Goal: Communication & Community: Share content

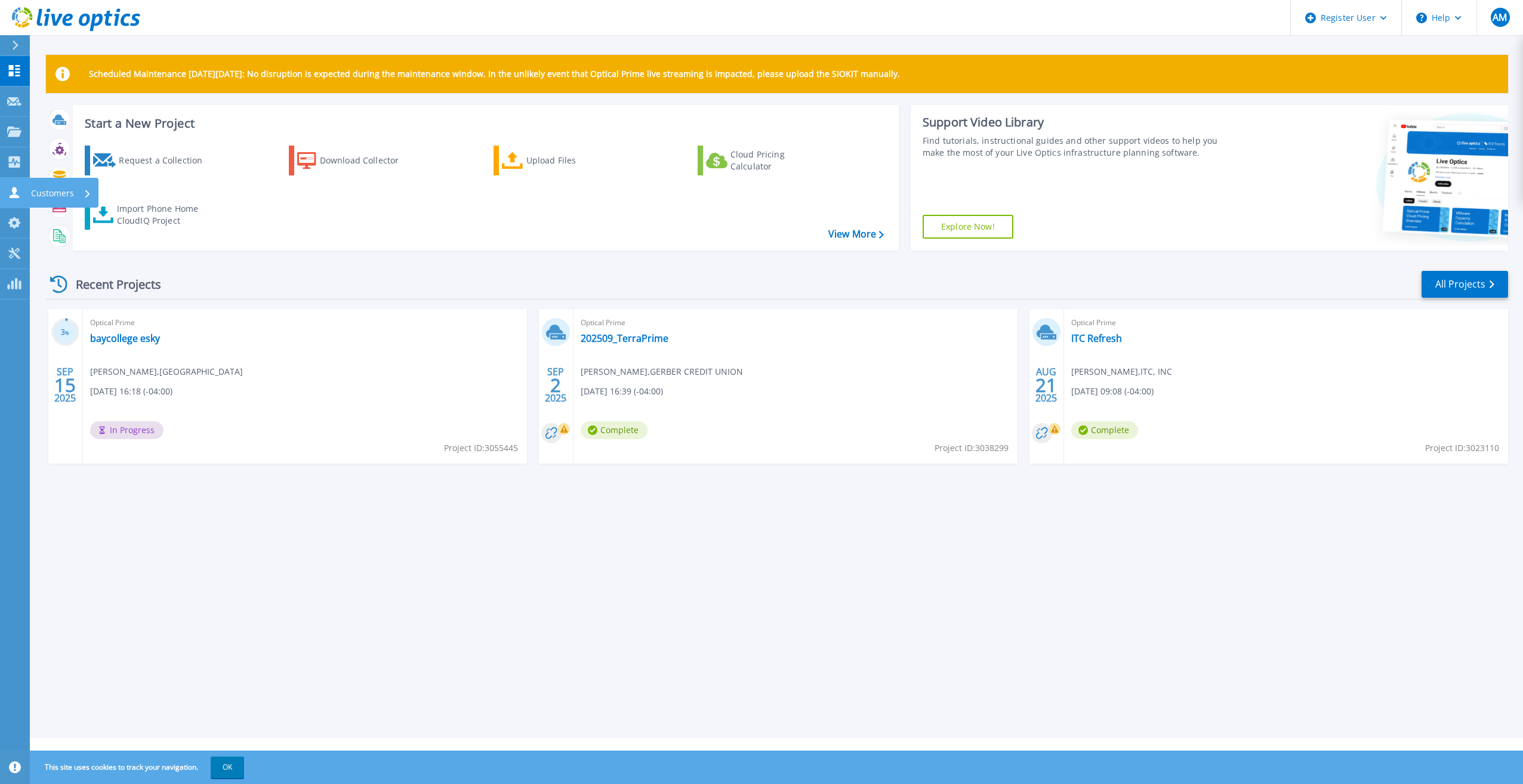
click at [19, 188] on icon at bounding box center [14, 192] width 14 height 11
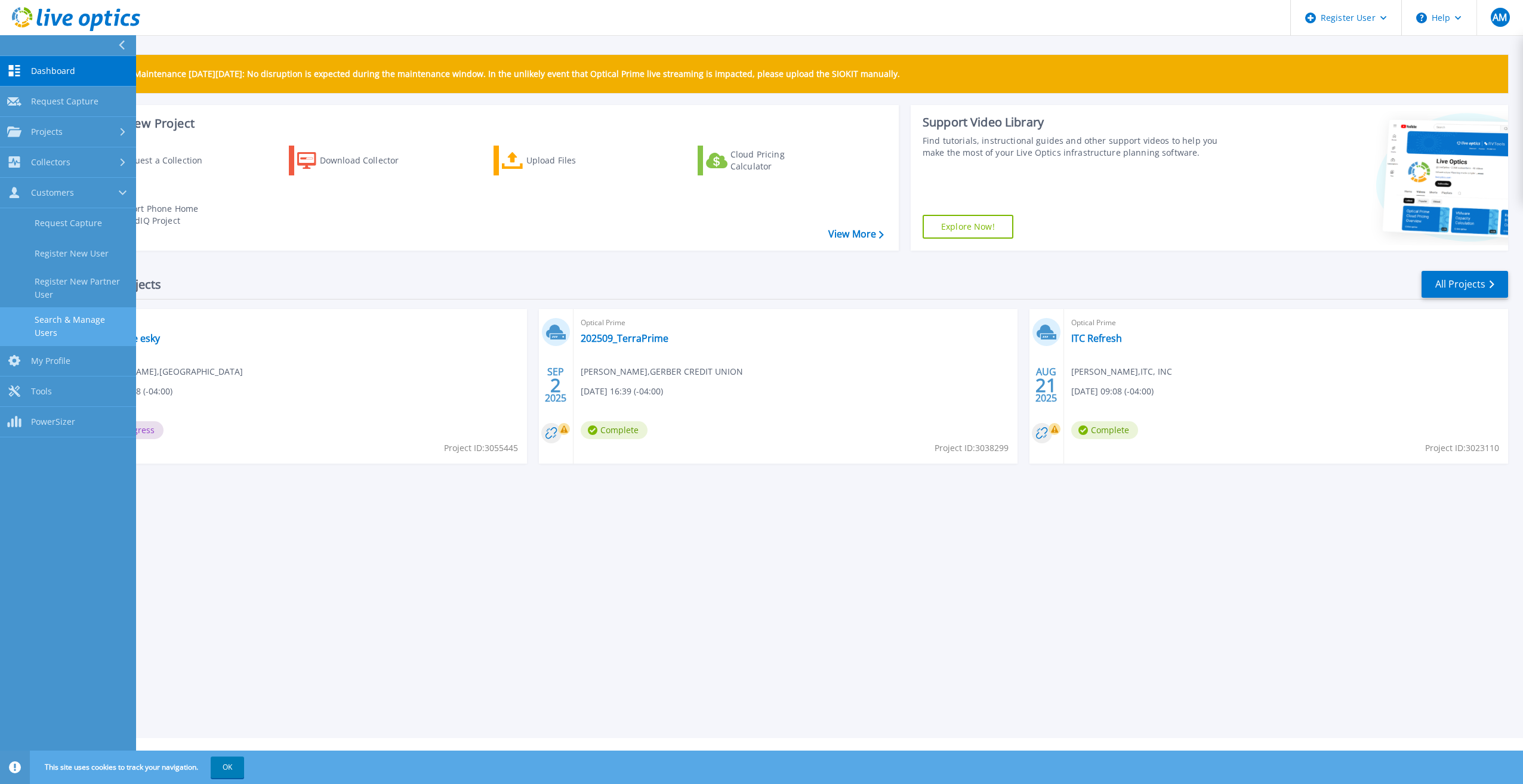
click at [70, 321] on link "Search & Manage Users" at bounding box center [68, 326] width 136 height 38
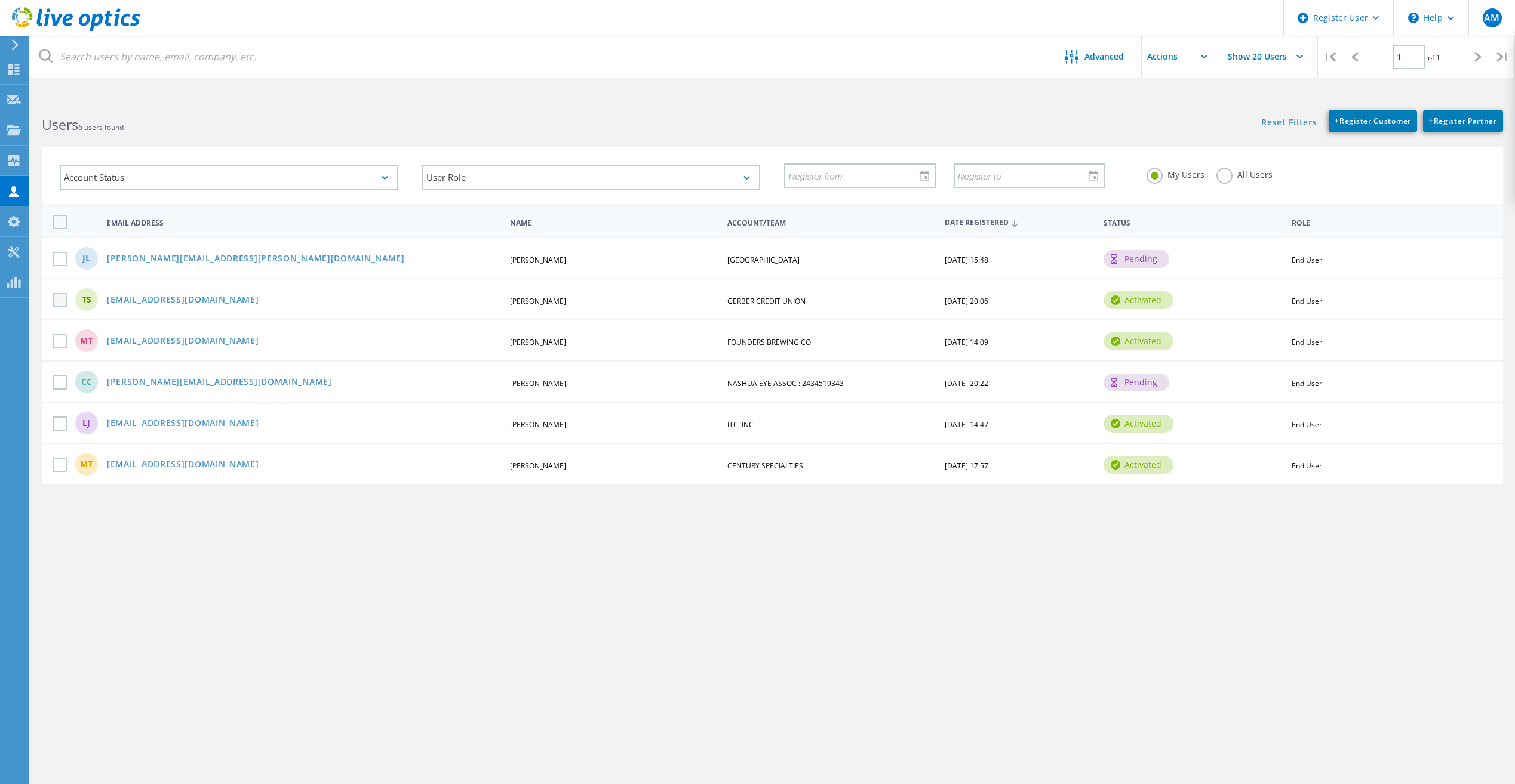
click at [61, 302] on label at bounding box center [62, 300] width 19 height 14
click at [0, 0] on input "checkbox" at bounding box center [0, 0] width 0 height 0
click at [125, 301] on link "[EMAIL_ADDRESS][DOMAIN_NAME]" at bounding box center [183, 300] width 152 height 10
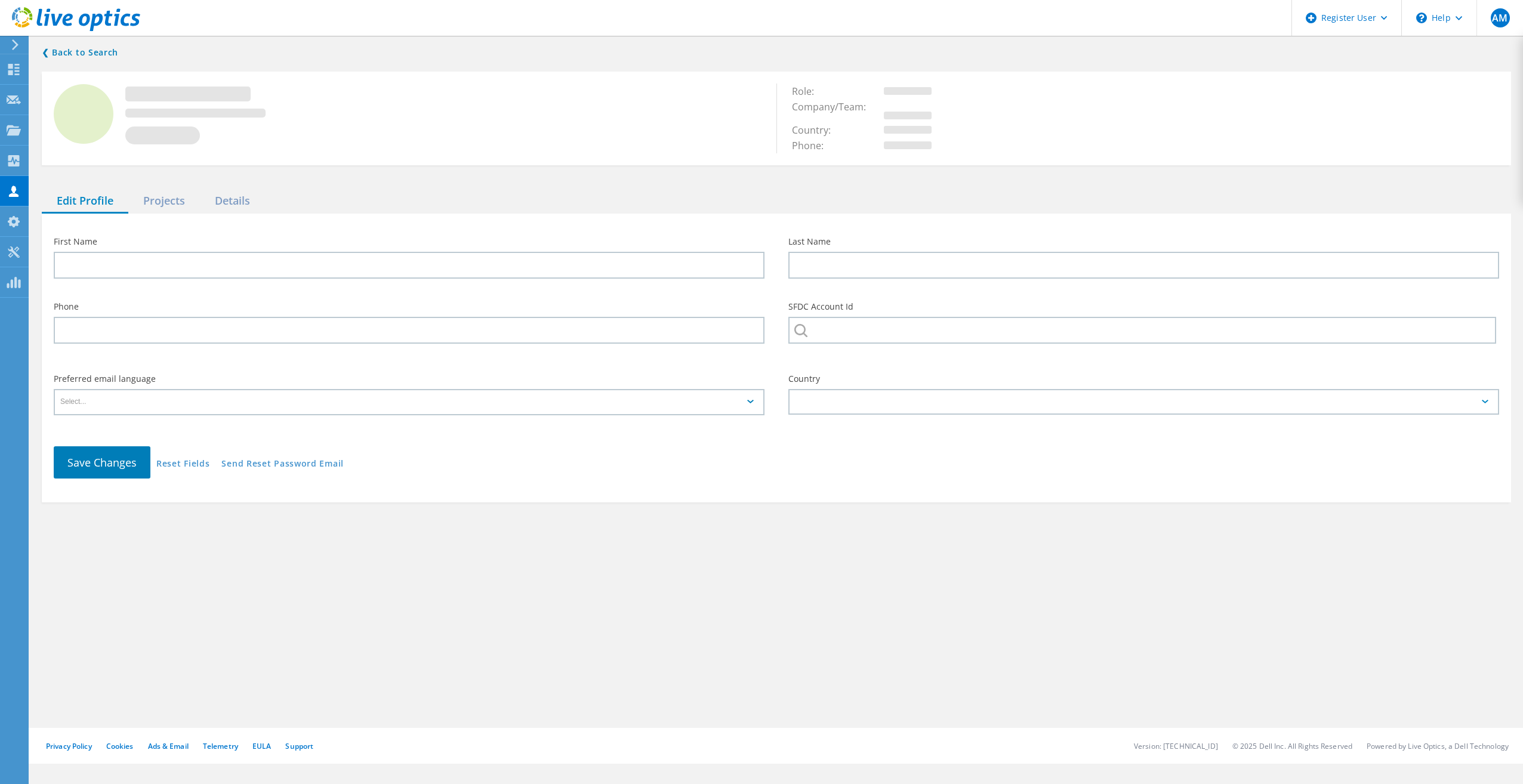
type input "[PERSON_NAME]"
type input "GERBER CREDIT UNION"
type input "English"
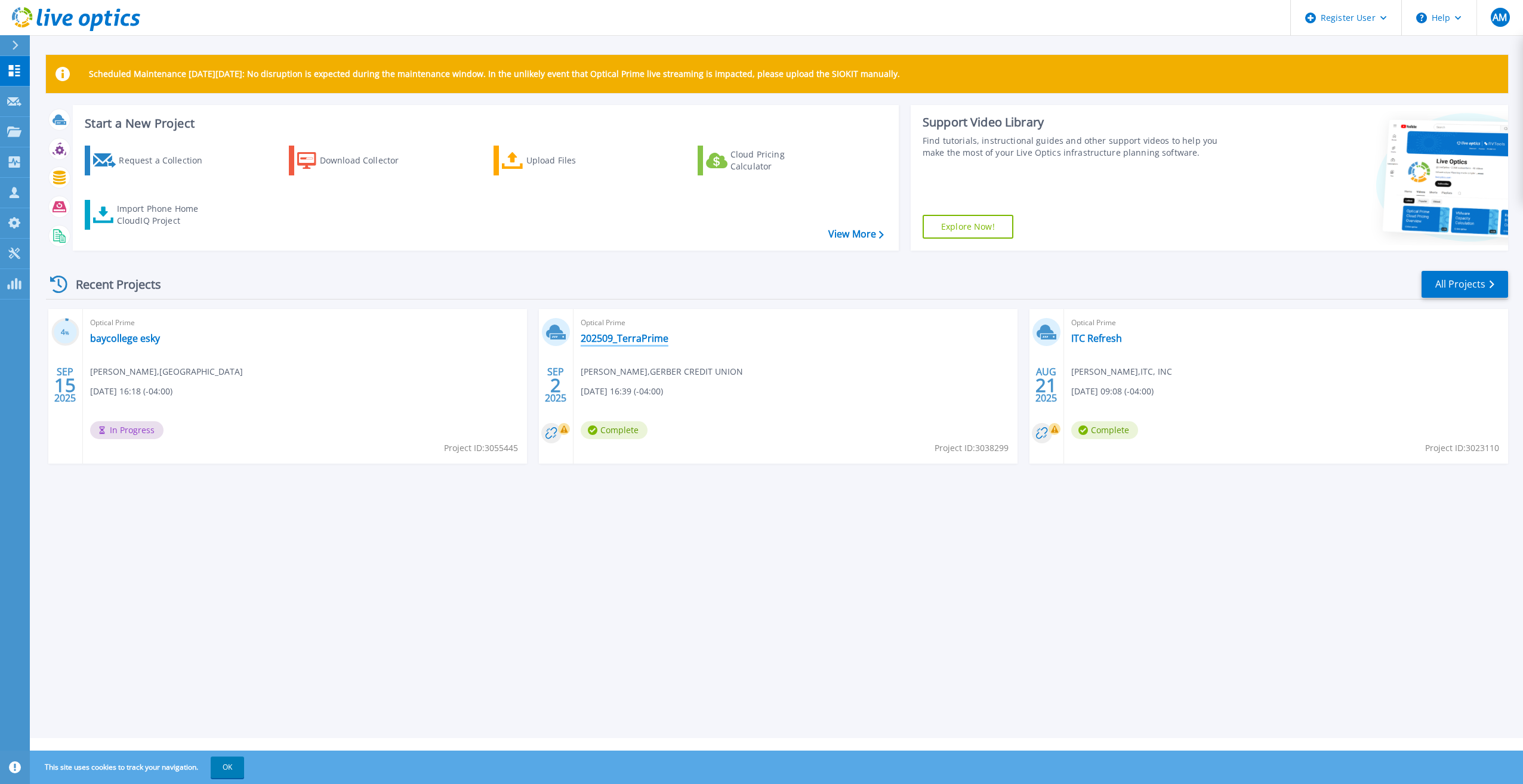
click at [664, 343] on link "202509_TerraPrime" at bounding box center [625, 339] width 88 height 12
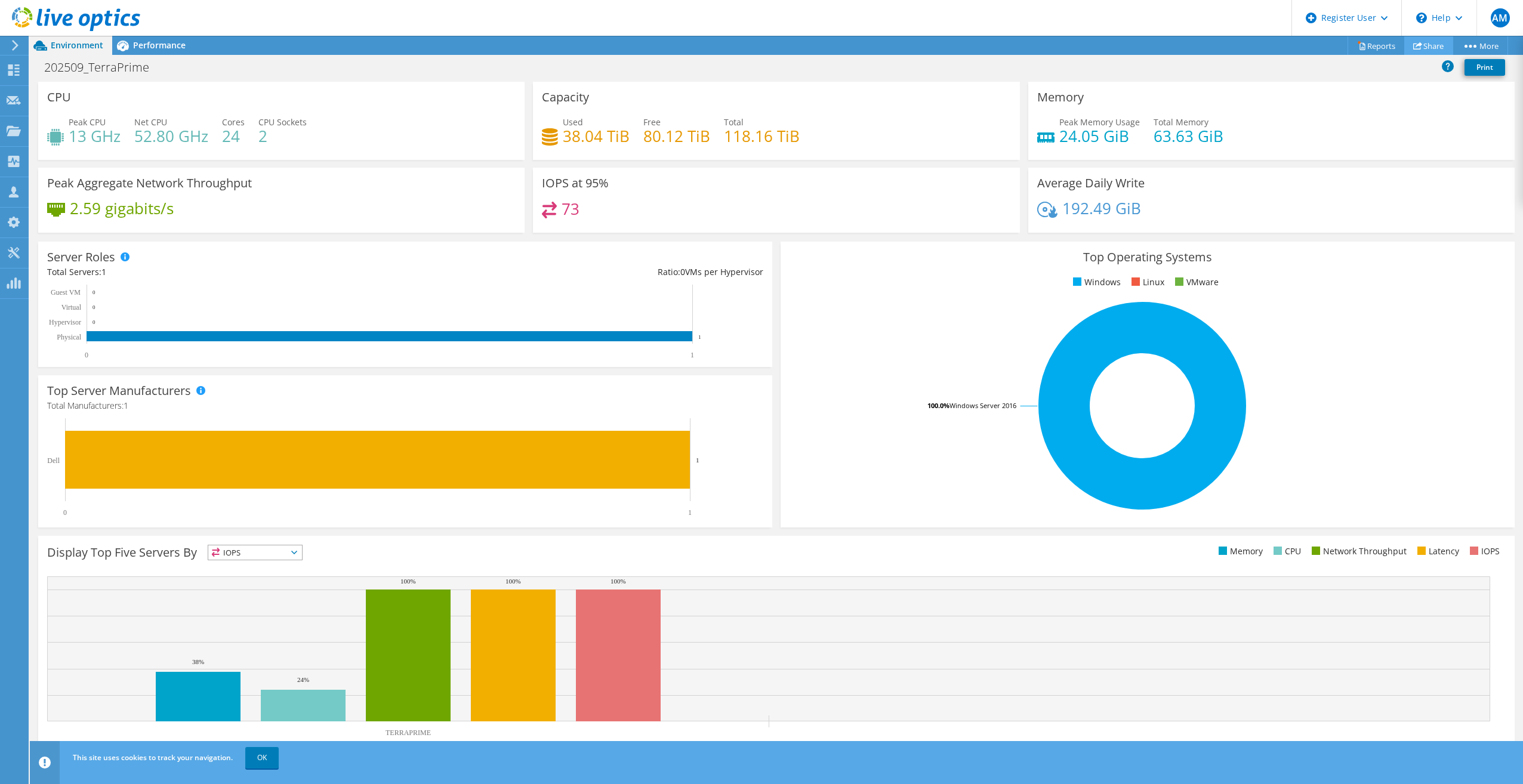
click at [1417, 41] on icon at bounding box center [1418, 46] width 9 height 9
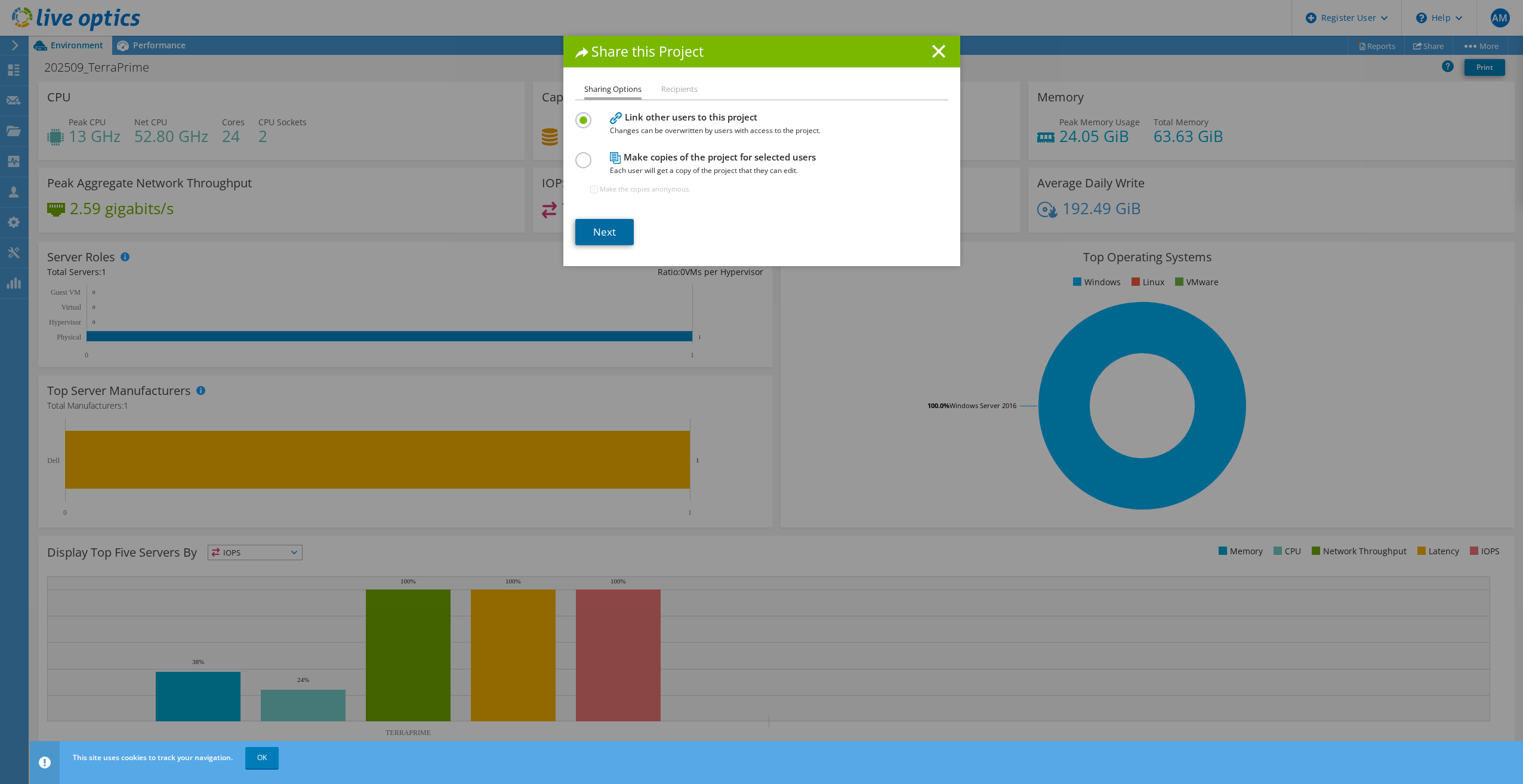
click at [605, 234] on link "Next" at bounding box center [605, 233] width 58 height 26
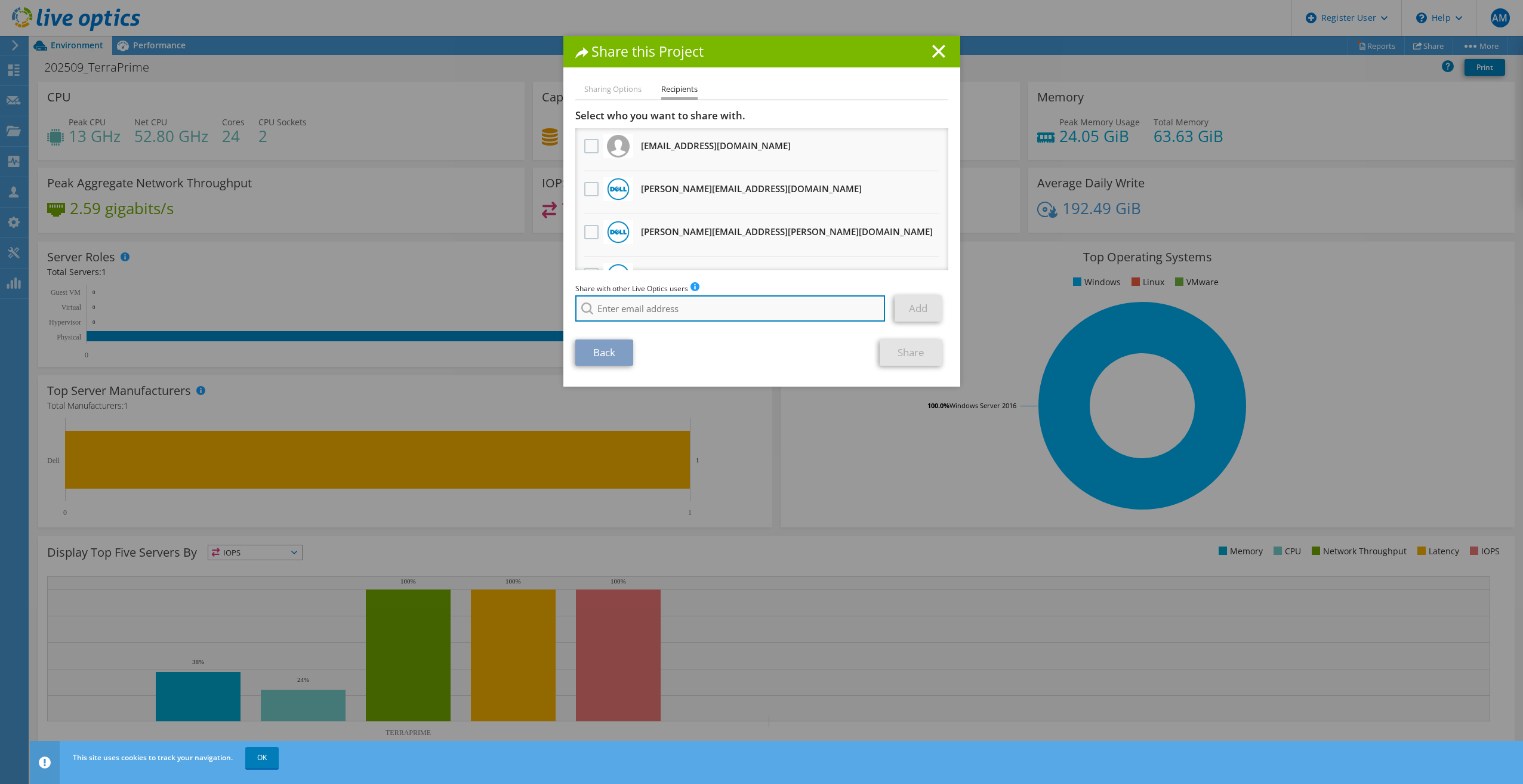
paste input "Nate.Hatter@dell.com"
type input "Nate.Hatter@dell.com"
click at [787, 346] on div "Back Share" at bounding box center [762, 353] width 373 height 26
click at [919, 305] on link "Add" at bounding box center [918, 309] width 47 height 26
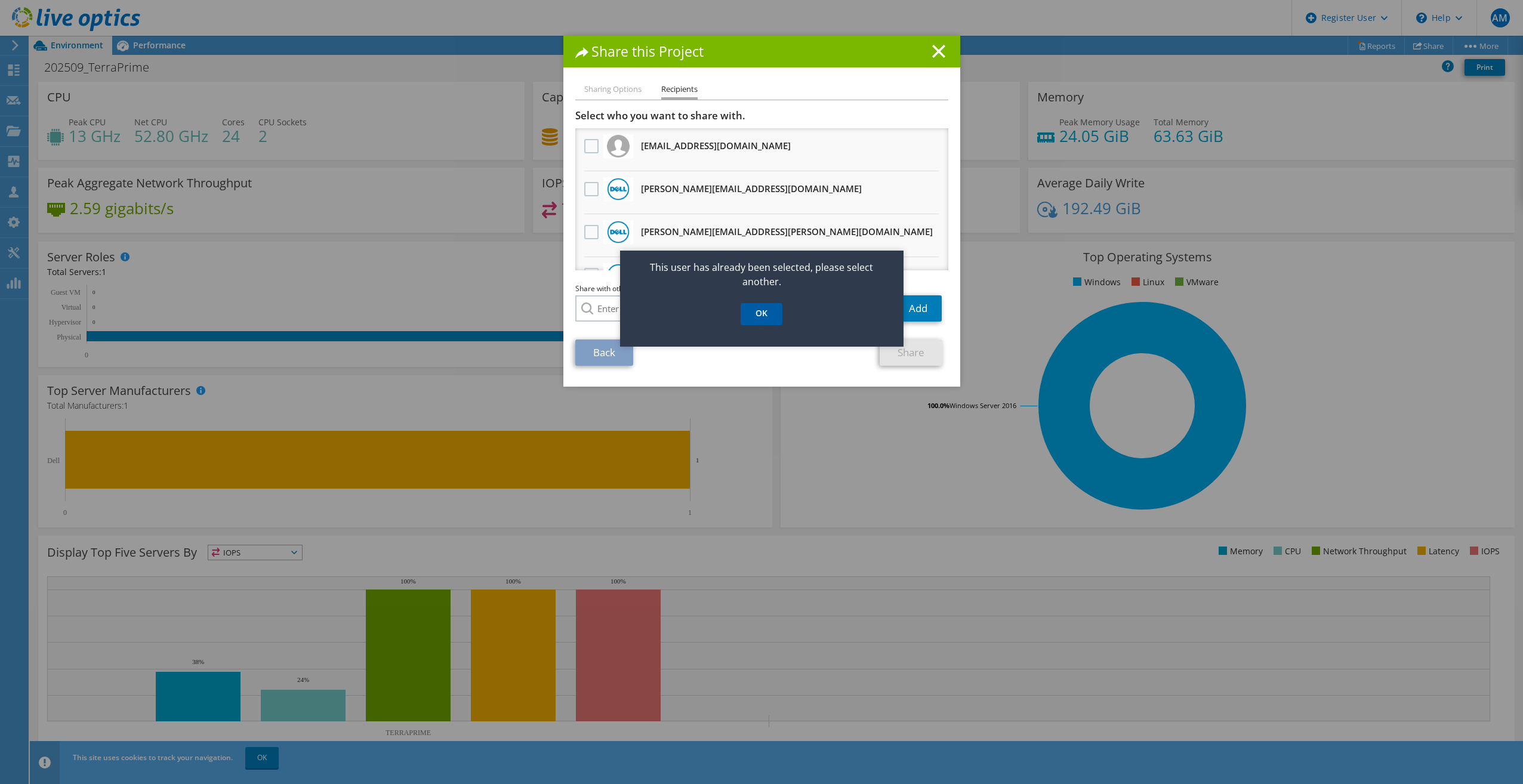
click at [760, 314] on link "OK" at bounding box center [762, 314] width 42 height 23
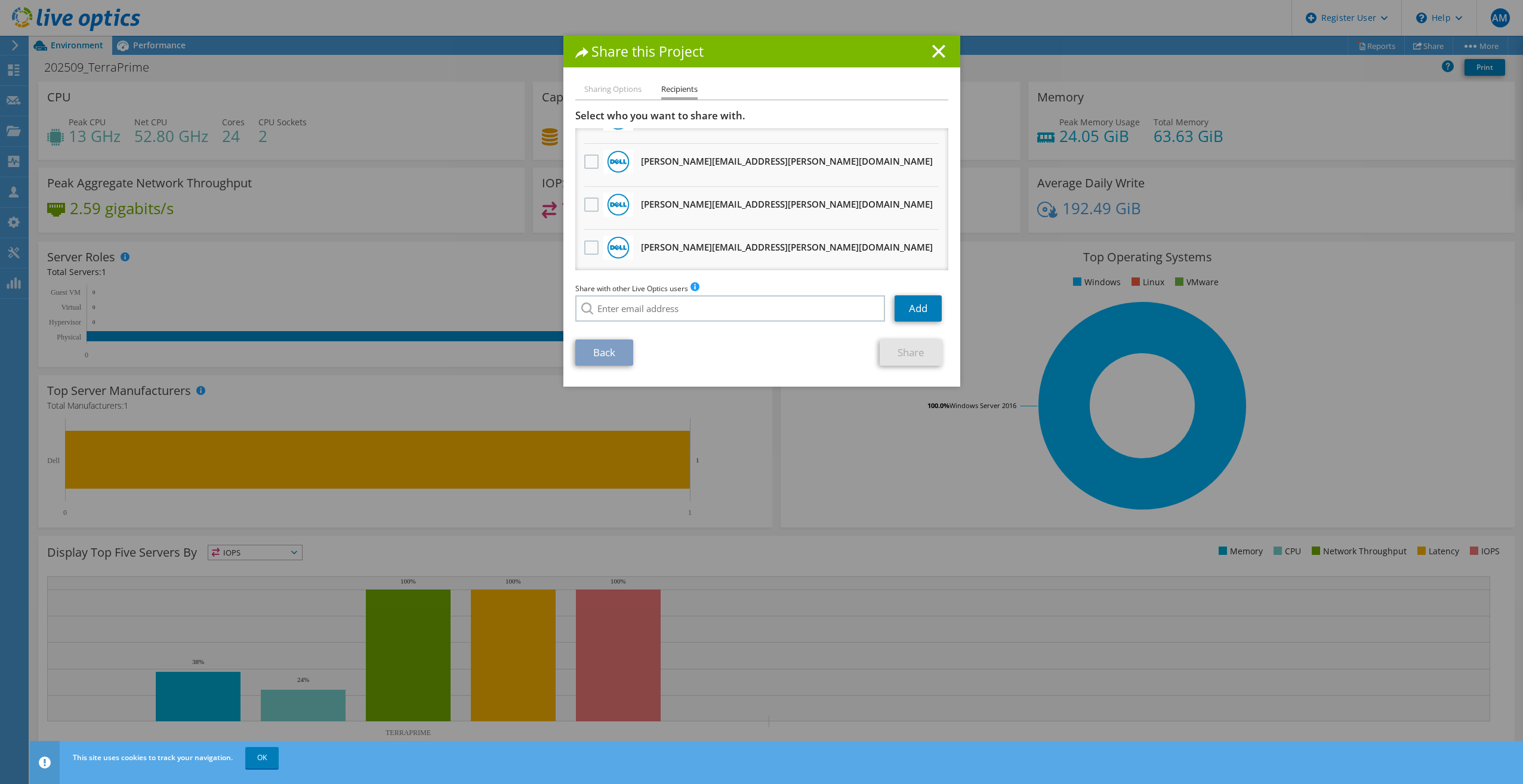
scroll to position [932, 0]
paste input "Nate.Hatter@dell.com"
type input "Nate.Hatter@dell.com"
click at [656, 324] on li "Nate.Hatter@dell.com" at bounding box center [669, 324] width 187 height 14
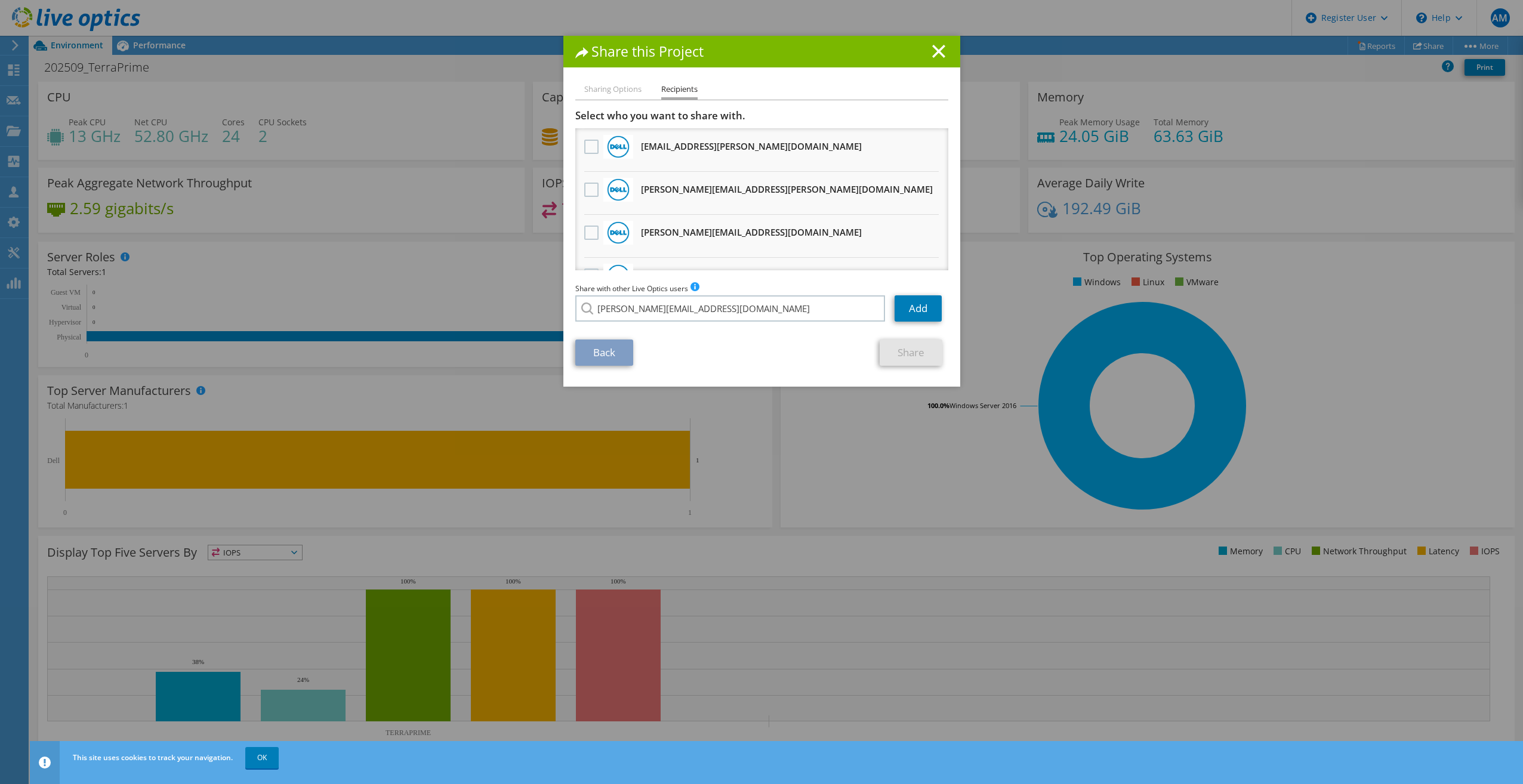
scroll to position [0, 0]
click at [919, 313] on link "Add" at bounding box center [918, 309] width 47 height 26
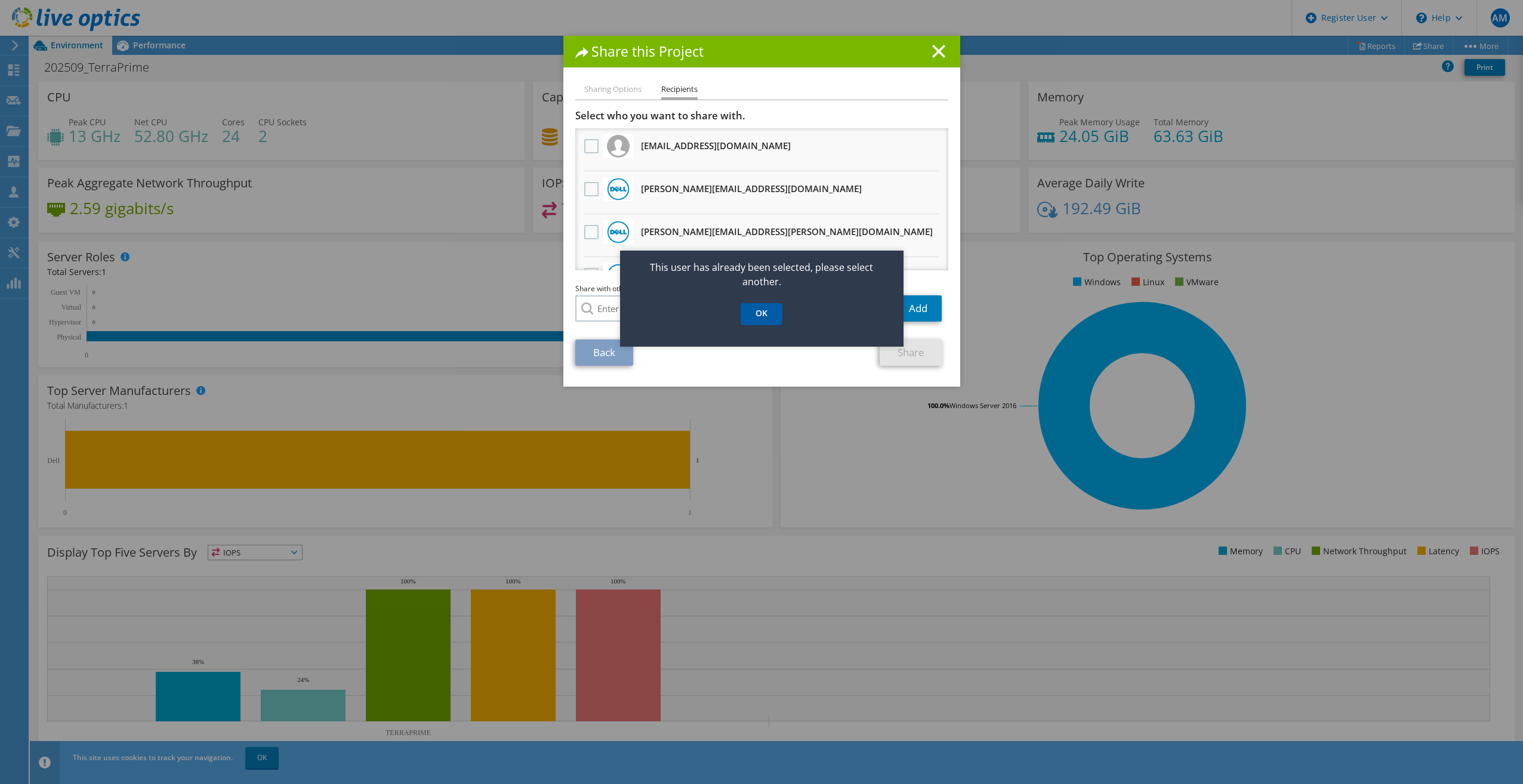
click at [764, 313] on link "OK" at bounding box center [762, 314] width 42 height 23
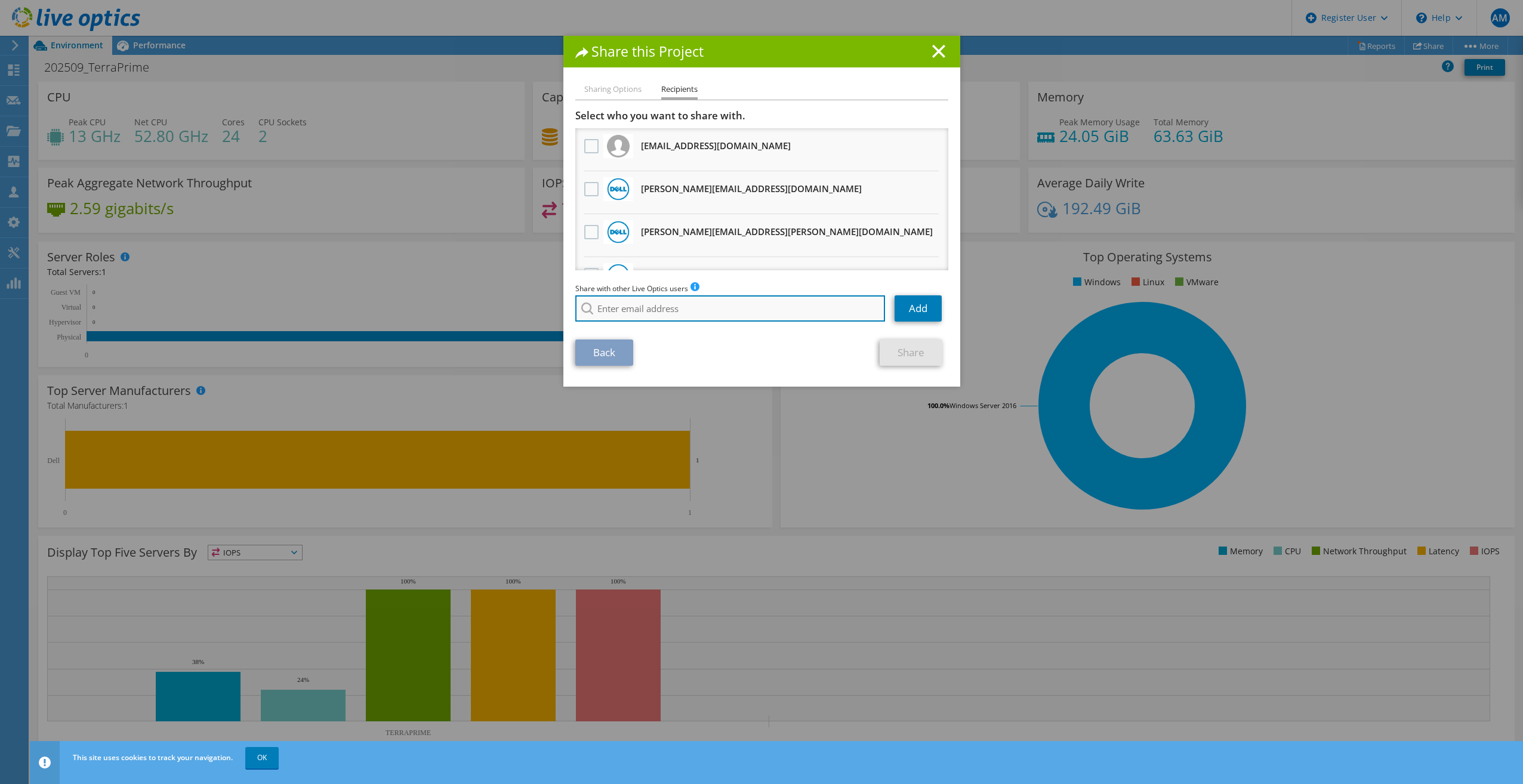
paste input "Nate.Hatter@dell.com"
type input "Nate.Hatter@dell.com"
click at [638, 322] on li "Nate.Hatter@dell.com" at bounding box center [669, 316] width 187 height 14
click at [915, 310] on link "Add" at bounding box center [918, 309] width 47 height 26
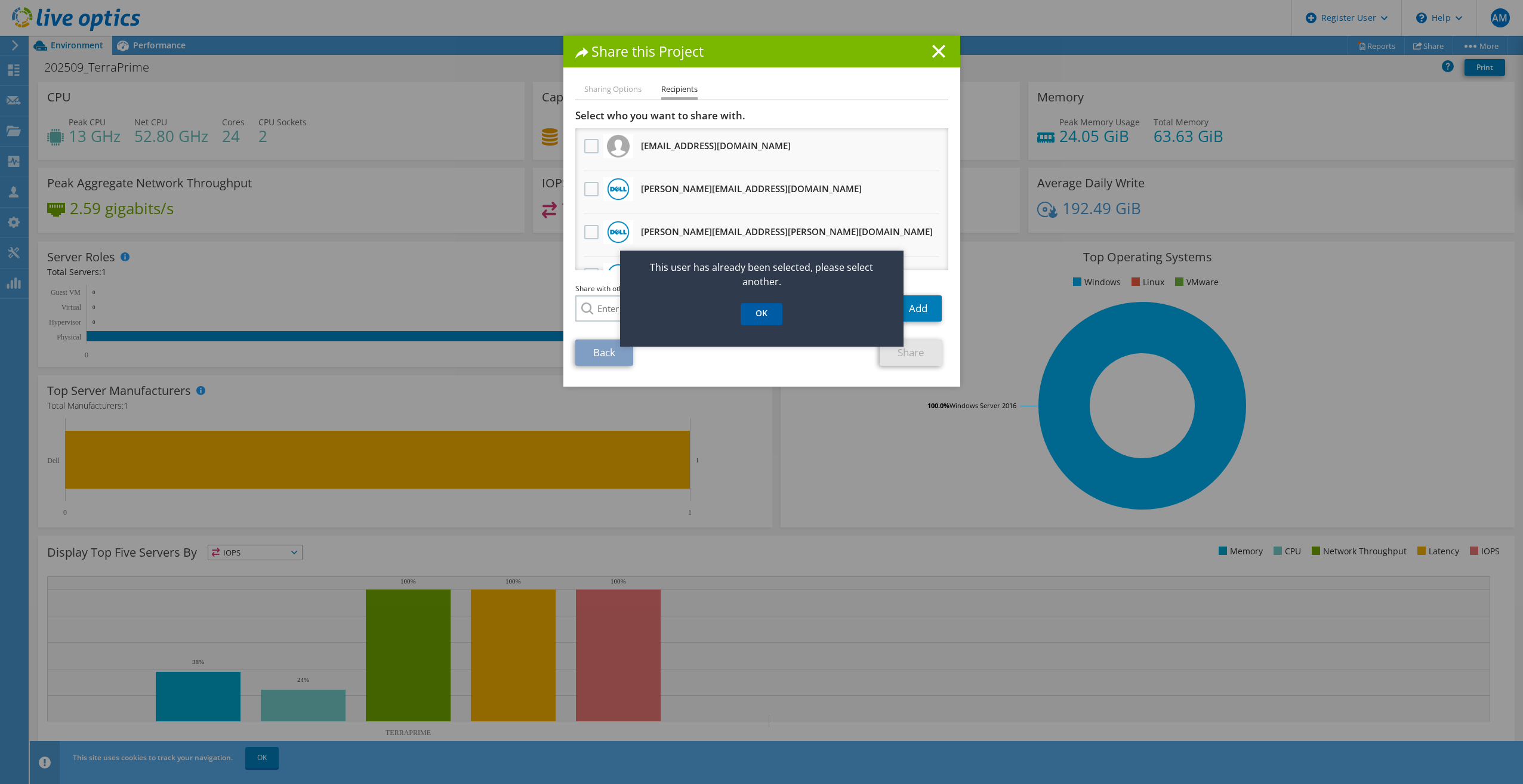
click at [756, 315] on link "OK" at bounding box center [762, 314] width 42 height 23
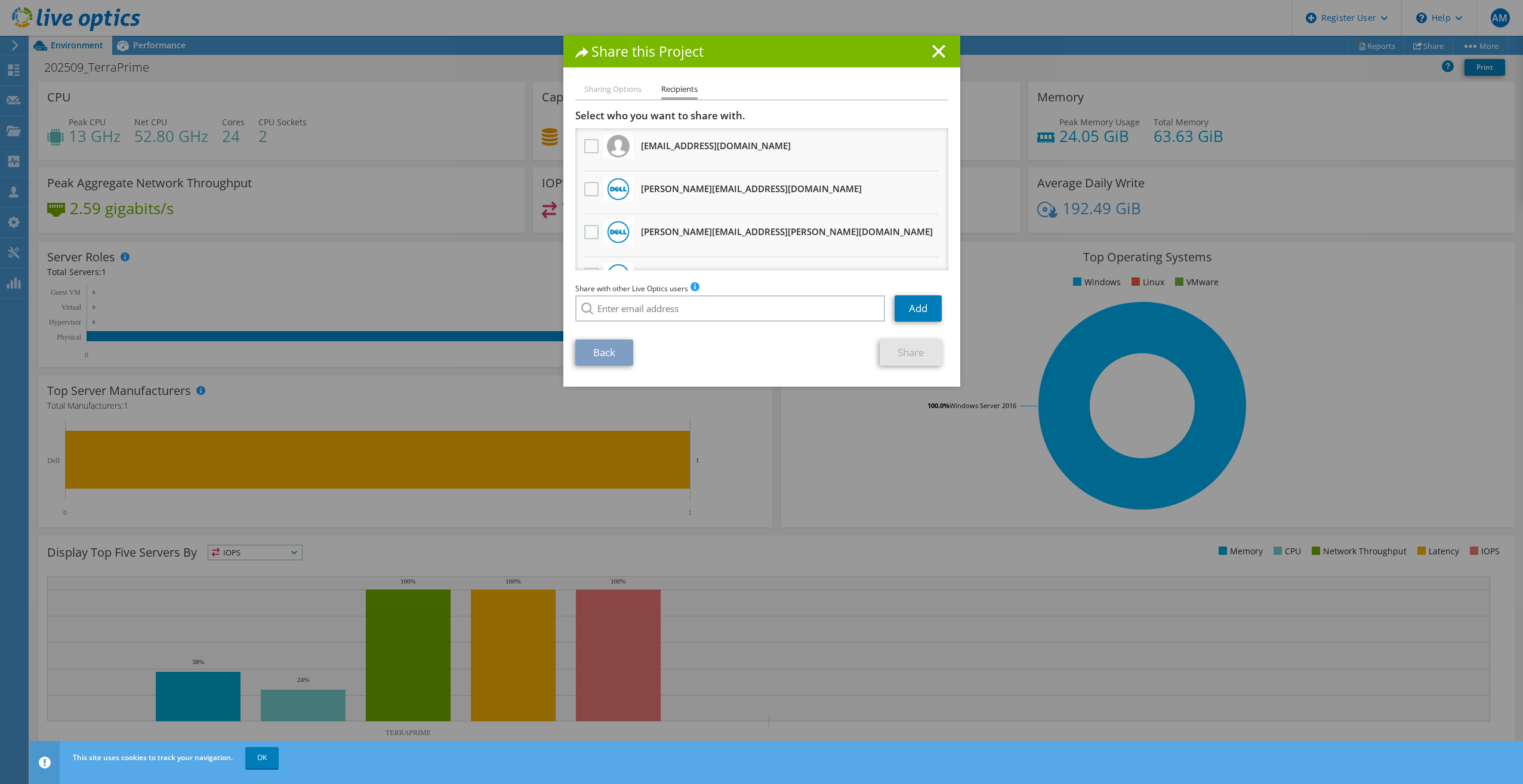
click at [618, 84] on li "Sharing Options" at bounding box center [612, 90] width 57 height 15
click at [633, 93] on li "Sharing Options" at bounding box center [612, 90] width 57 height 15
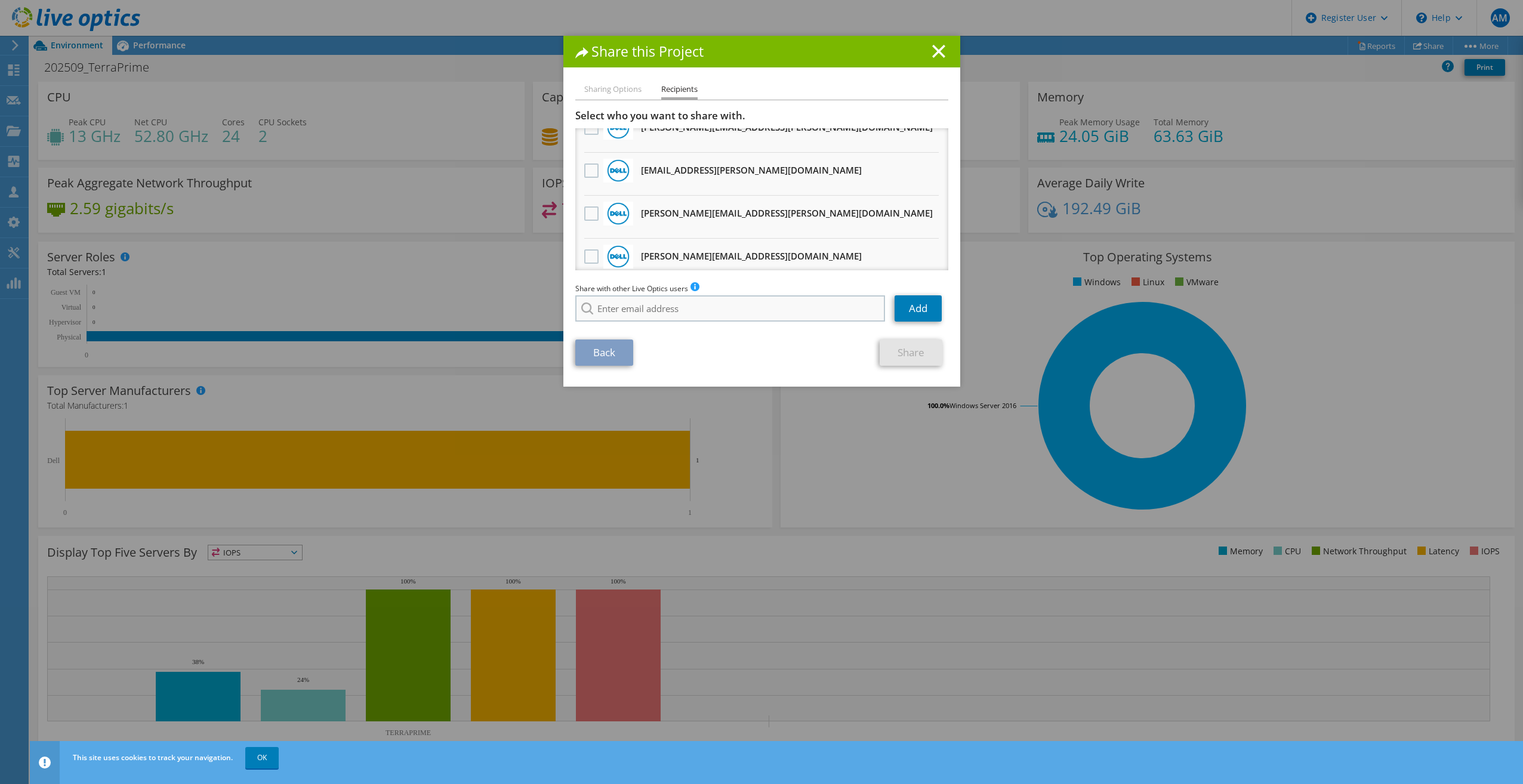
scroll to position [119, 0]
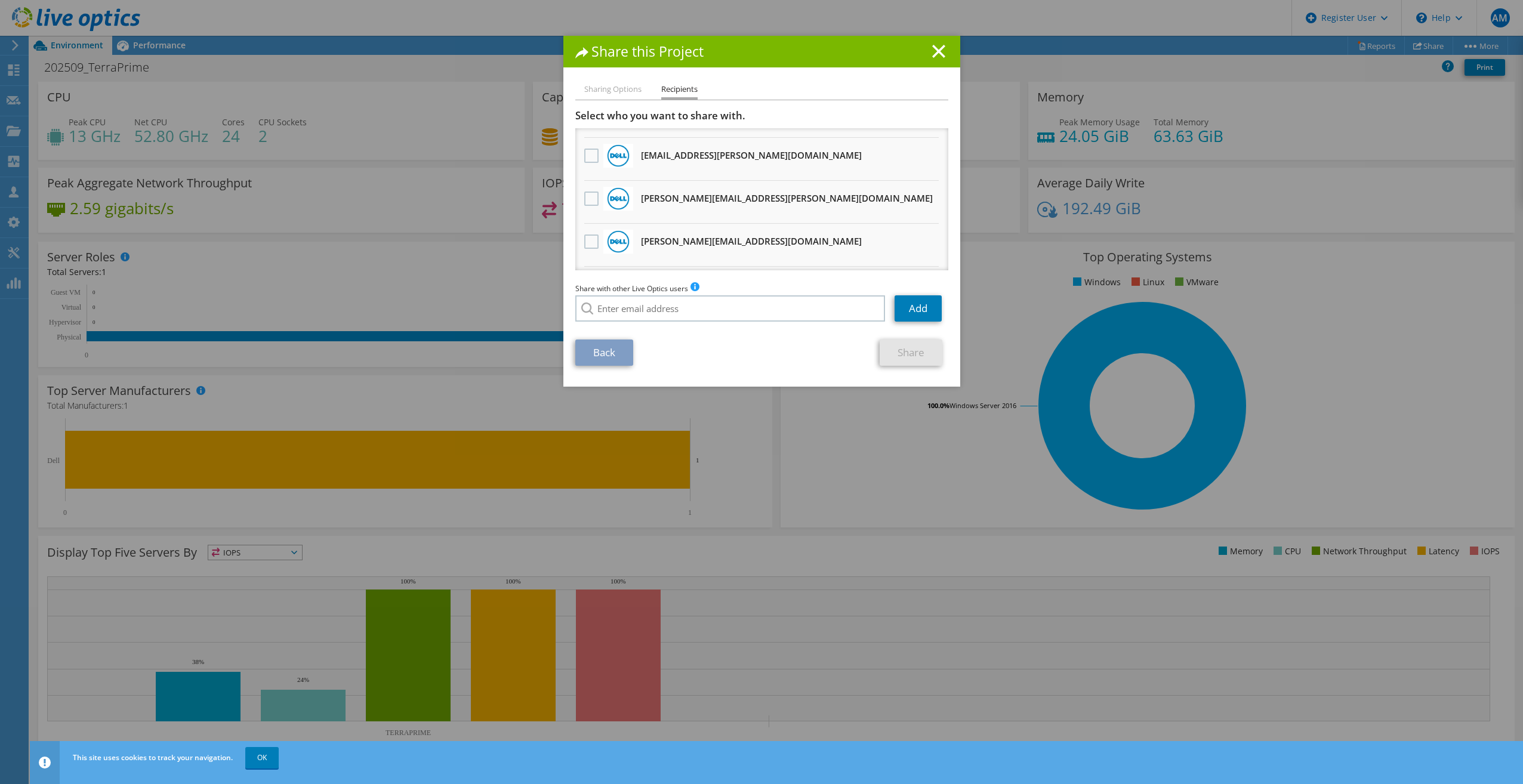
click at [941, 45] on h1 "Share this Project" at bounding box center [762, 52] width 373 height 14
click at [925, 53] on h1 "Share this Project" at bounding box center [762, 52] width 373 height 14
drag, startPoint x: 933, startPoint y: 52, endPoint x: 892, endPoint y: 70, distance: 44.8
click at [933, 52] on line at bounding box center [939, 51] width 12 height 12
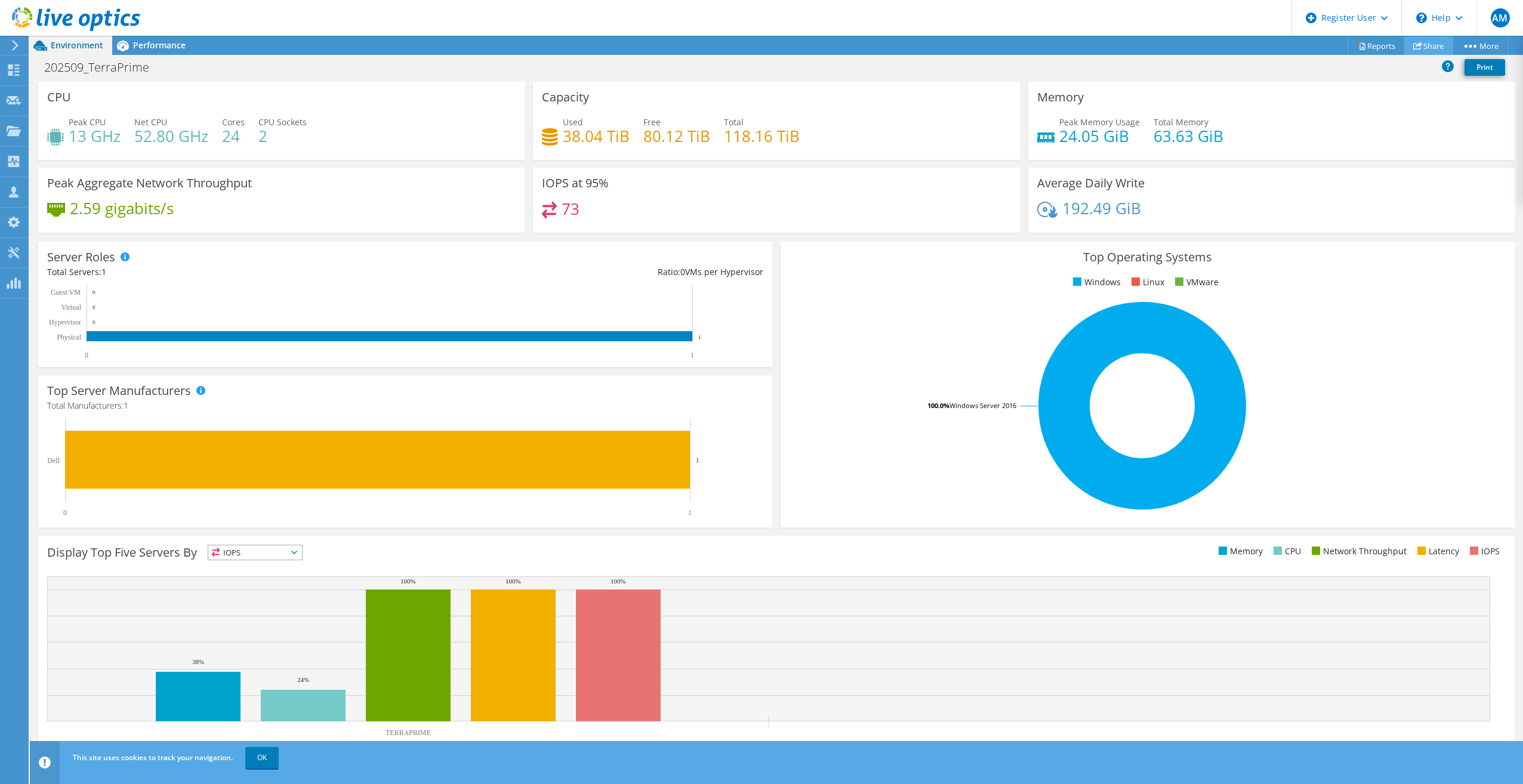
click at [1430, 42] on link "Share" at bounding box center [1429, 46] width 49 height 19
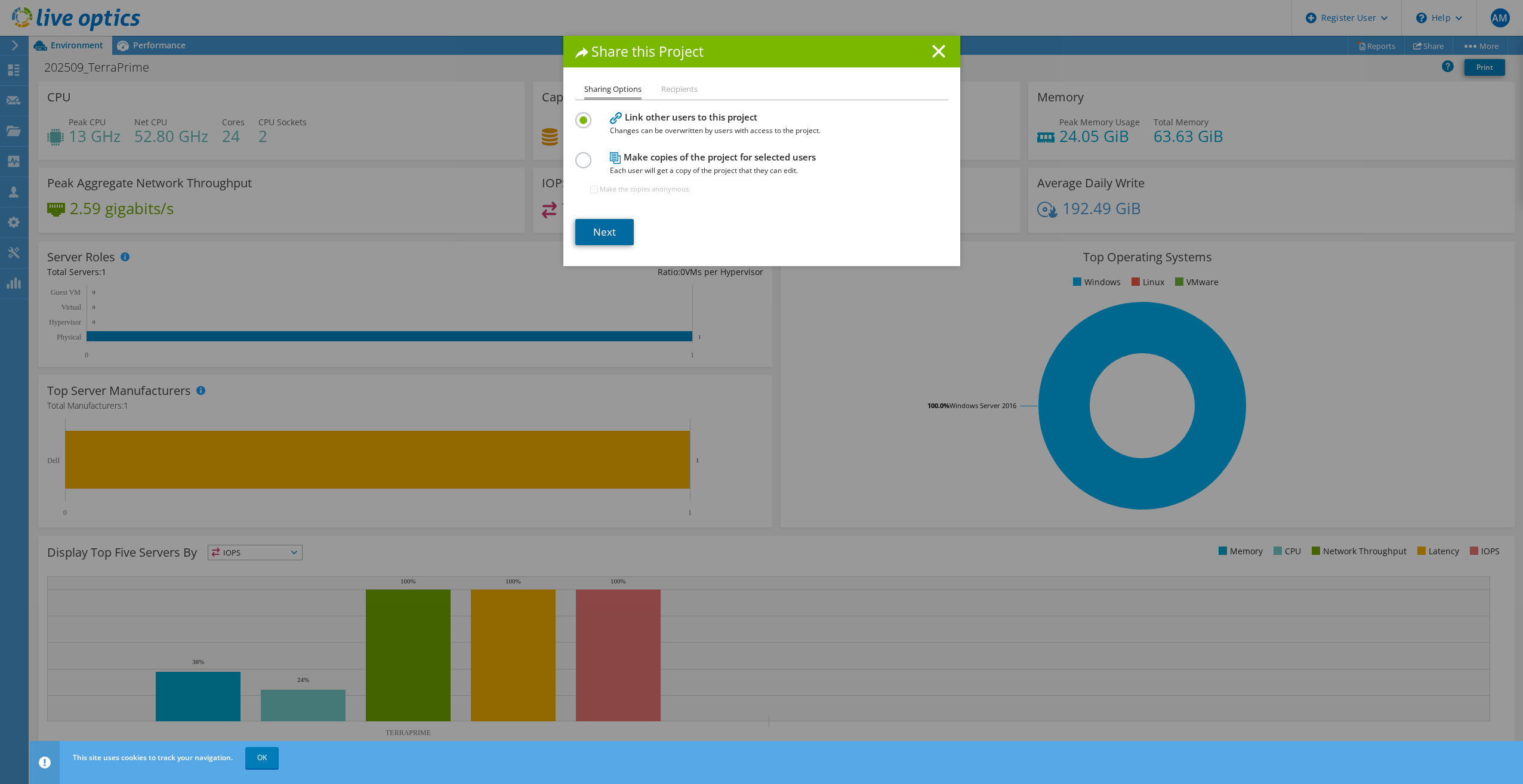
click at [610, 228] on link "Next" at bounding box center [605, 233] width 58 height 26
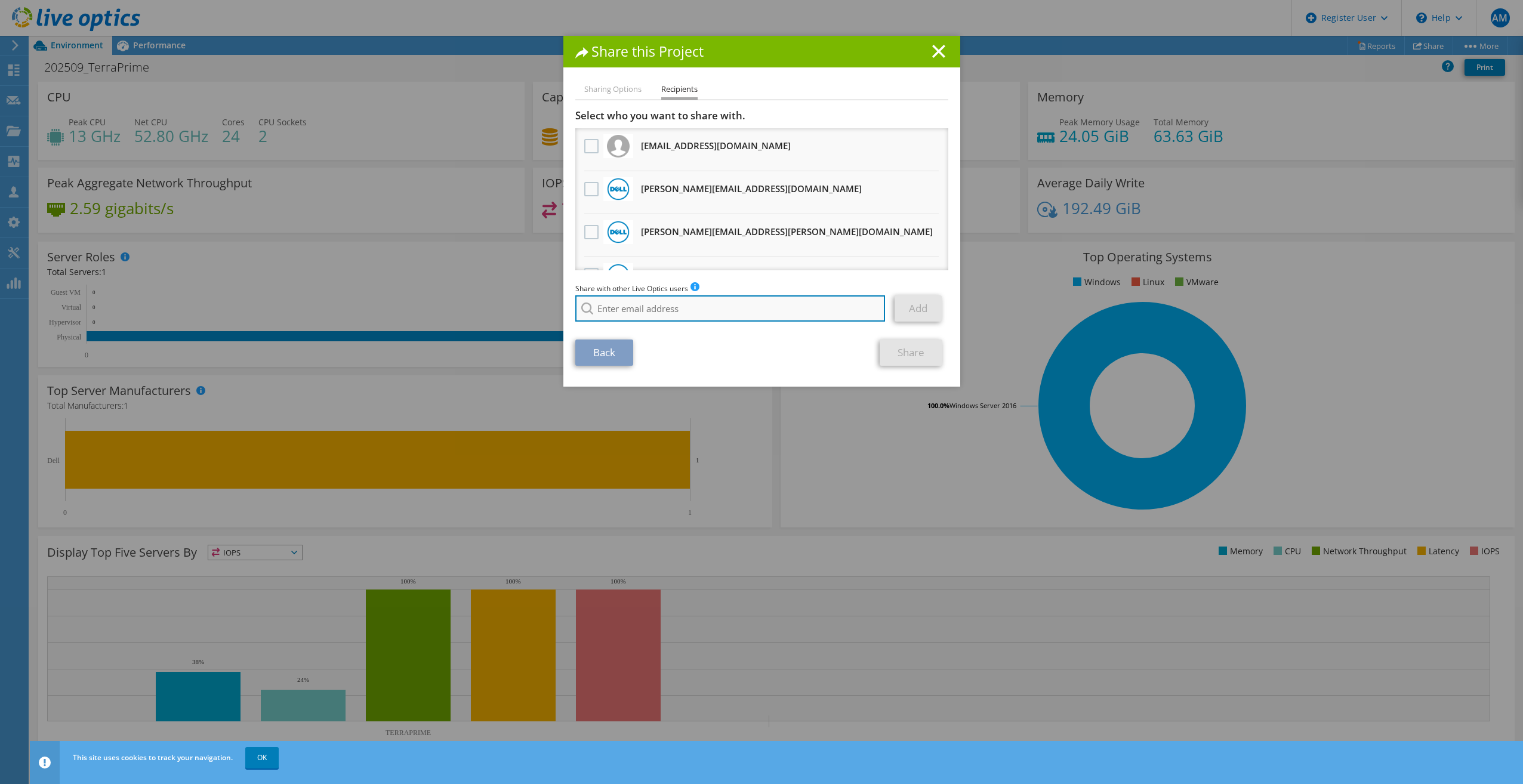
click at [662, 314] on input "search" at bounding box center [731, 309] width 310 height 26
drag, startPoint x: 662, startPoint y: 314, endPoint x: 655, endPoint y: 312, distance: 7.3
click at [655, 312] on input "search" at bounding box center [731, 309] width 310 height 26
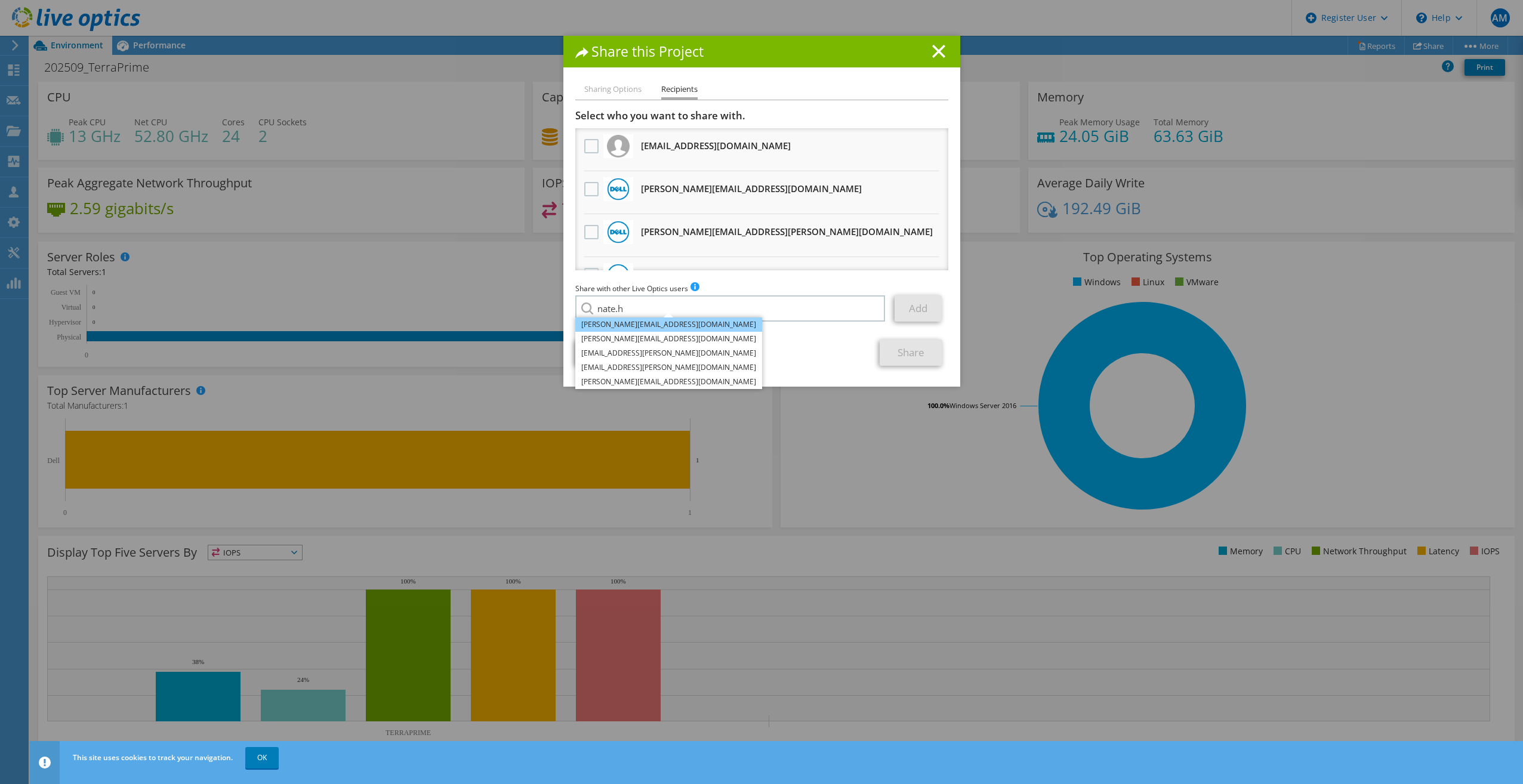
click at [622, 325] on li "Nate.Hatter@dell.com" at bounding box center [669, 324] width 187 height 14
type input "Nate.Hatter@dell.com"
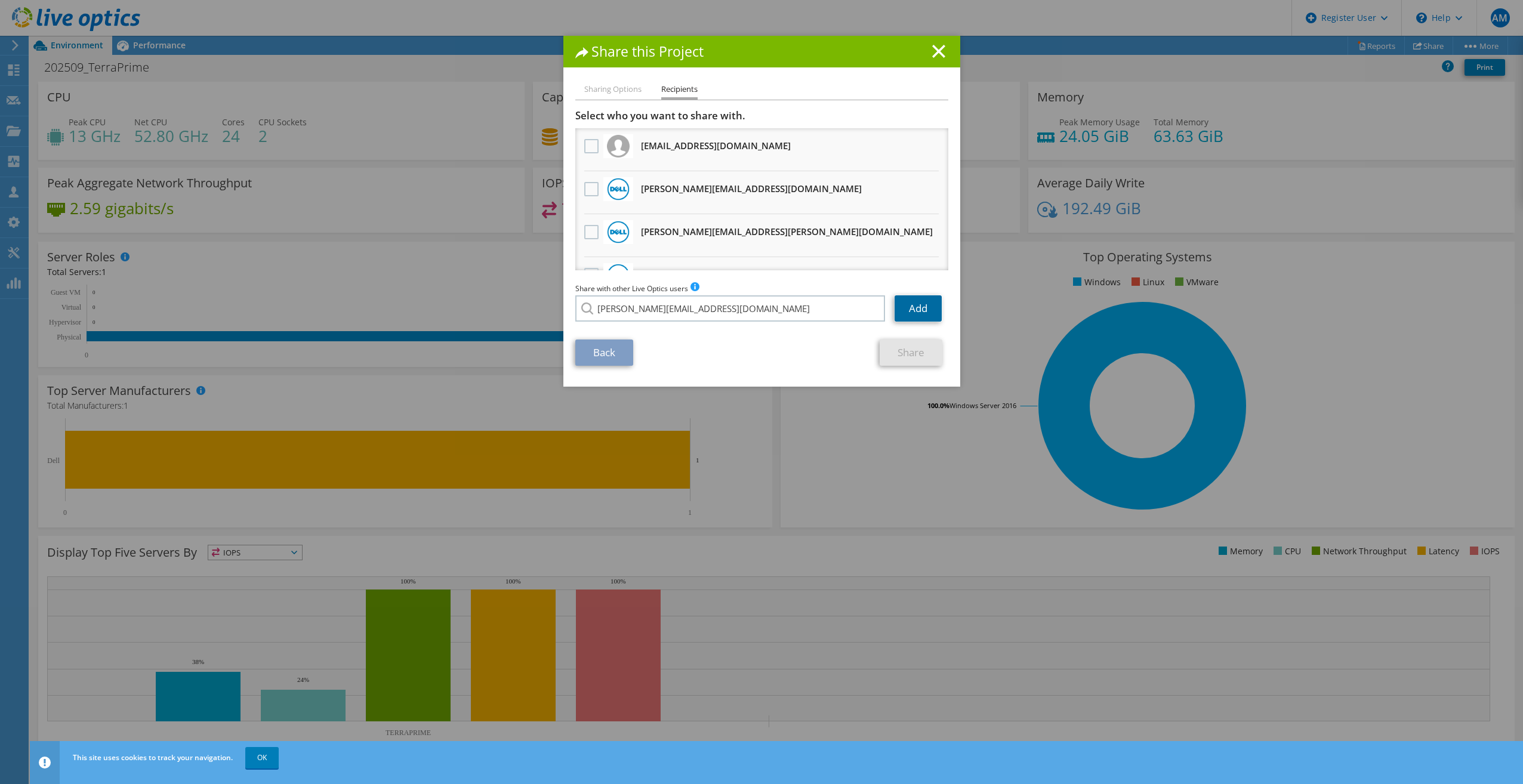
click at [898, 307] on link "Add" at bounding box center [918, 309] width 47 height 26
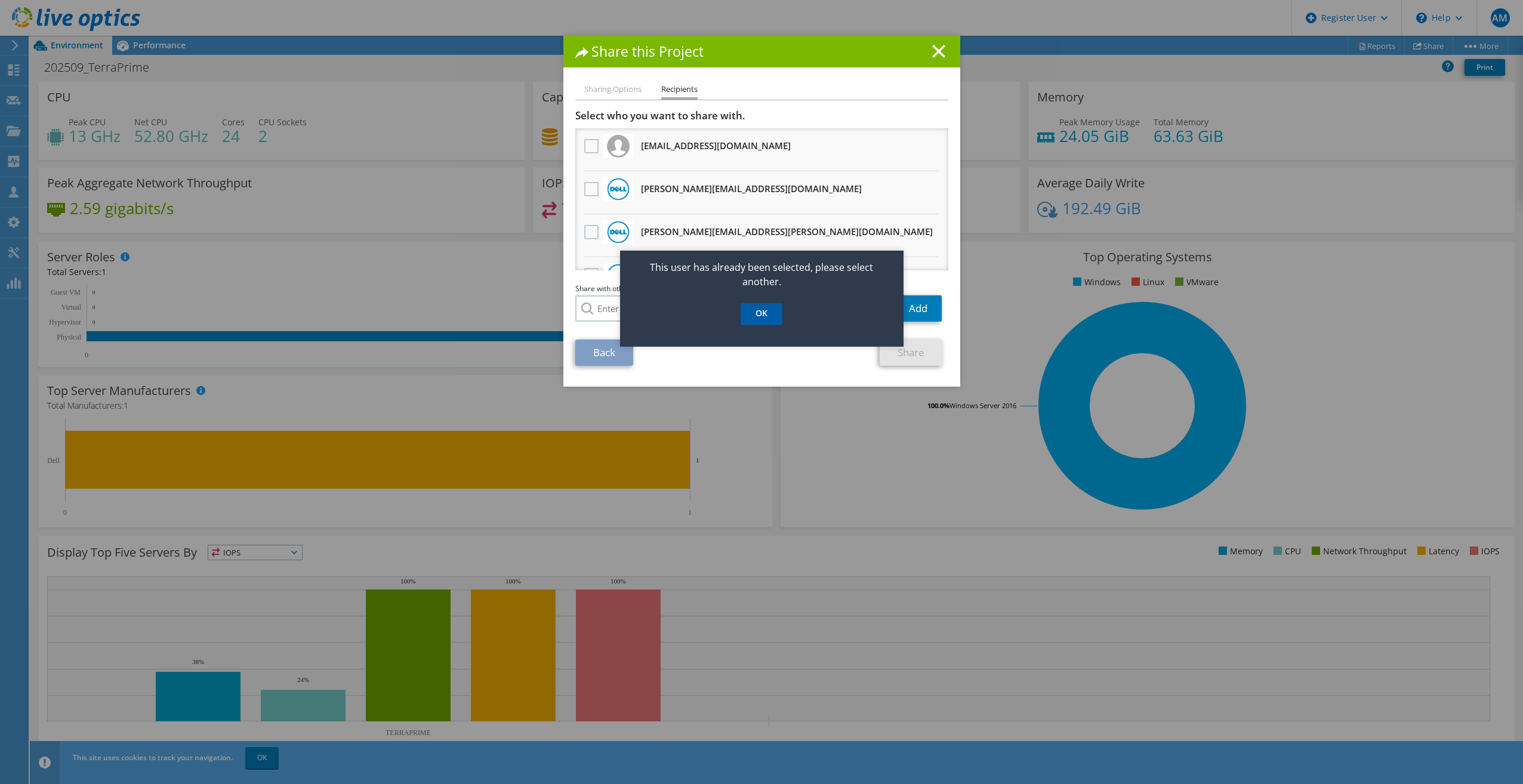
click at [749, 313] on link "OK" at bounding box center [762, 314] width 42 height 23
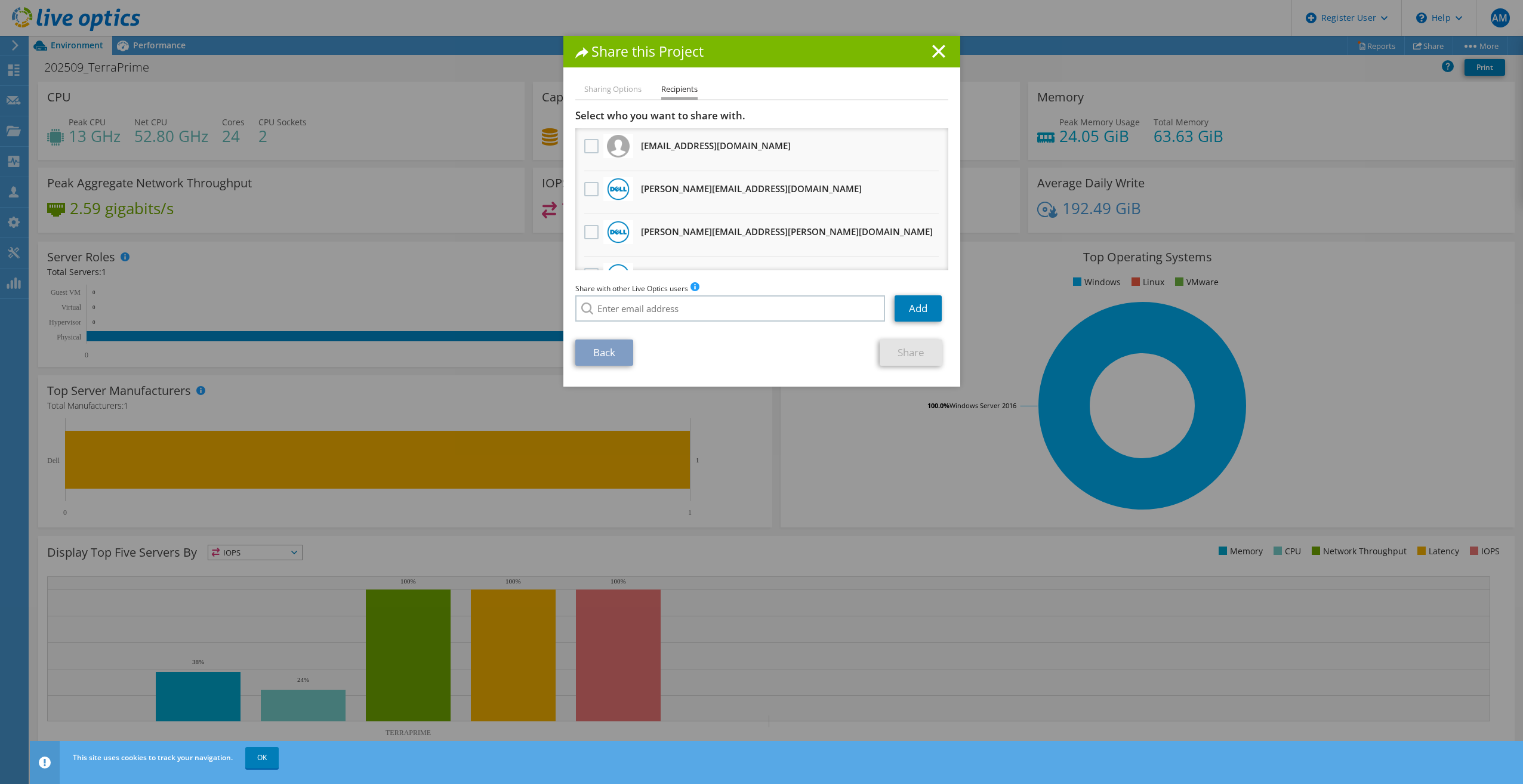
click at [587, 84] on li "Sharing Options" at bounding box center [612, 90] width 57 height 15
click at [598, 90] on li "Sharing Options" at bounding box center [612, 90] width 57 height 15
drag, startPoint x: 600, startPoint y: 91, endPoint x: 614, endPoint y: 93, distance: 14.1
click at [603, 93] on li "Sharing Options" at bounding box center [612, 90] width 57 height 15
click at [937, 50] on line at bounding box center [939, 51] width 12 height 12
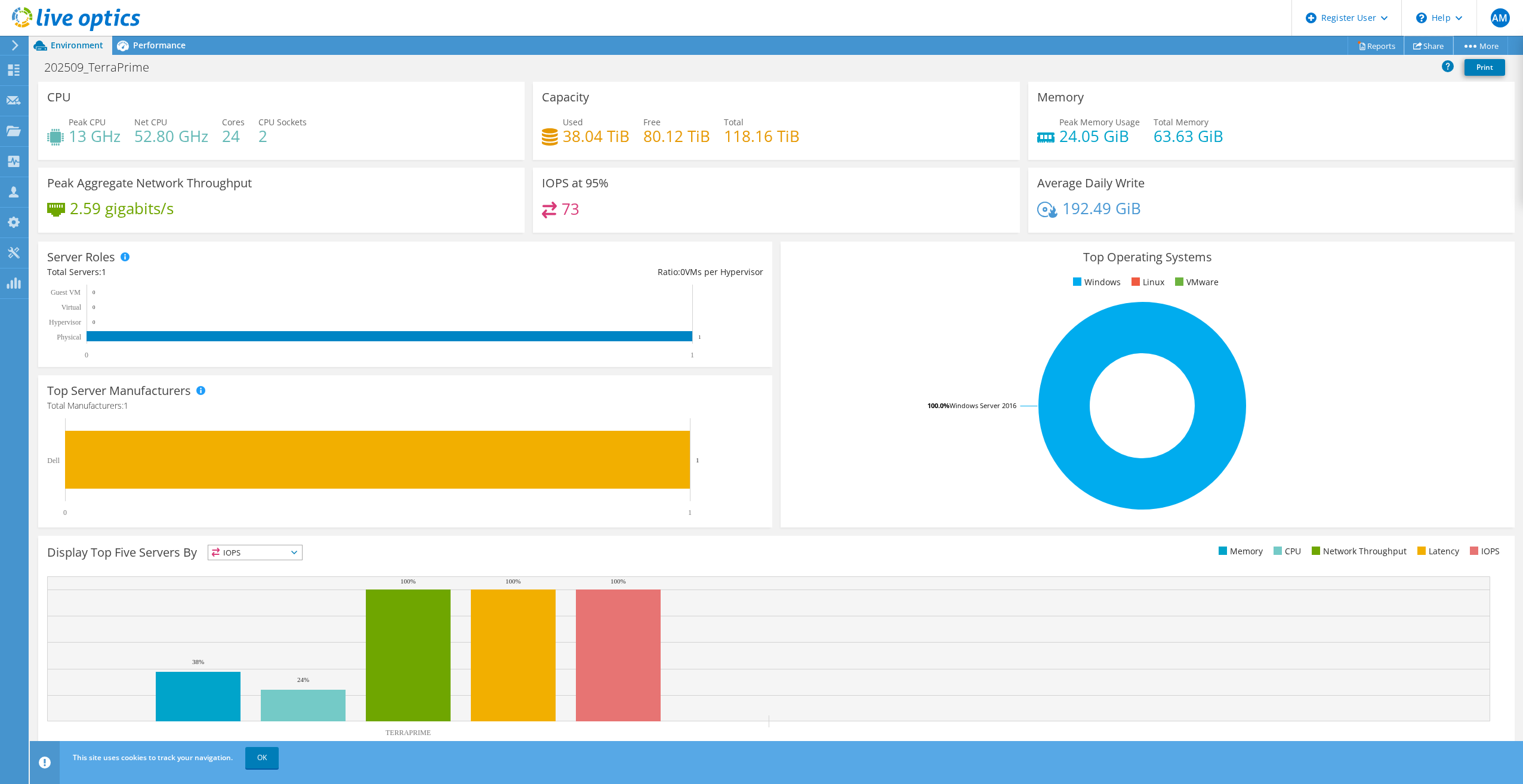
click at [1428, 40] on link "Share" at bounding box center [1429, 46] width 49 height 19
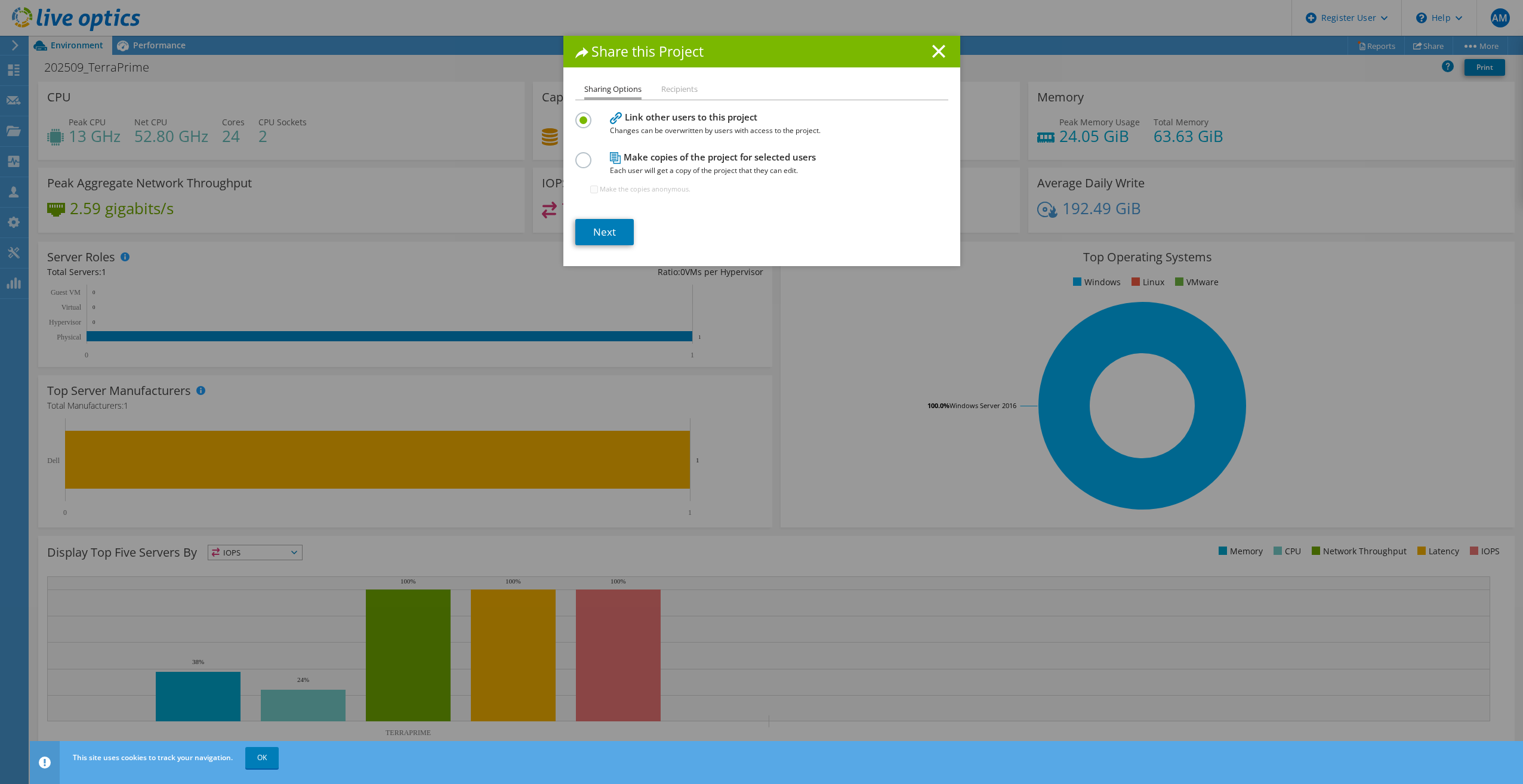
click at [583, 155] on label at bounding box center [586, 153] width 21 height 3
click at [0, 0] on input "radio" at bounding box center [0, 0] width 0 height 0
click at [605, 233] on link "Next" at bounding box center [605, 233] width 58 height 26
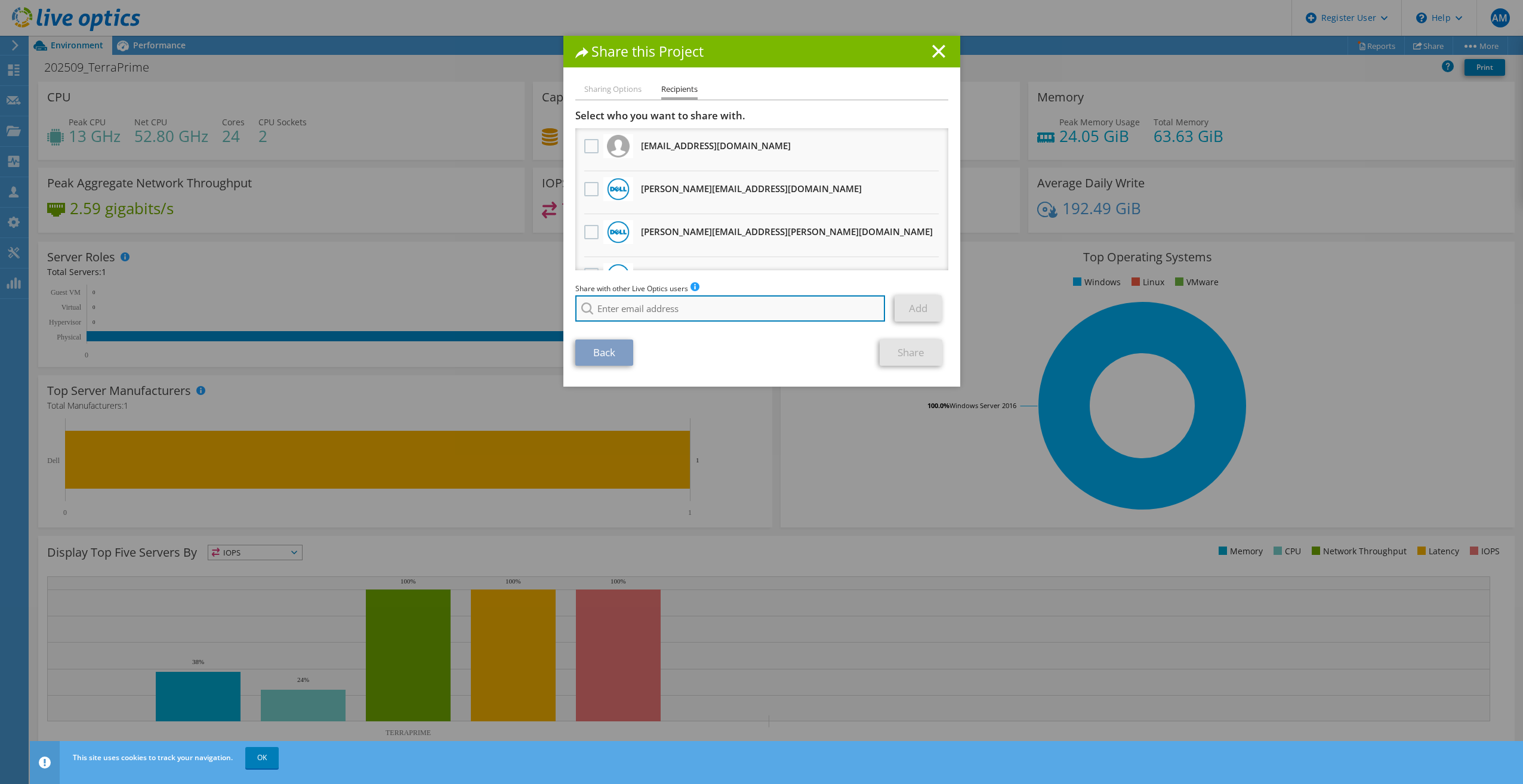
click at [665, 303] on input "search" at bounding box center [731, 309] width 310 height 26
click at [662, 321] on li "Nate.Hatter@dell.com" at bounding box center [669, 316] width 187 height 14
type input "Nate.Hatter@dell.com"
click at [908, 311] on link "Add" at bounding box center [918, 309] width 47 height 26
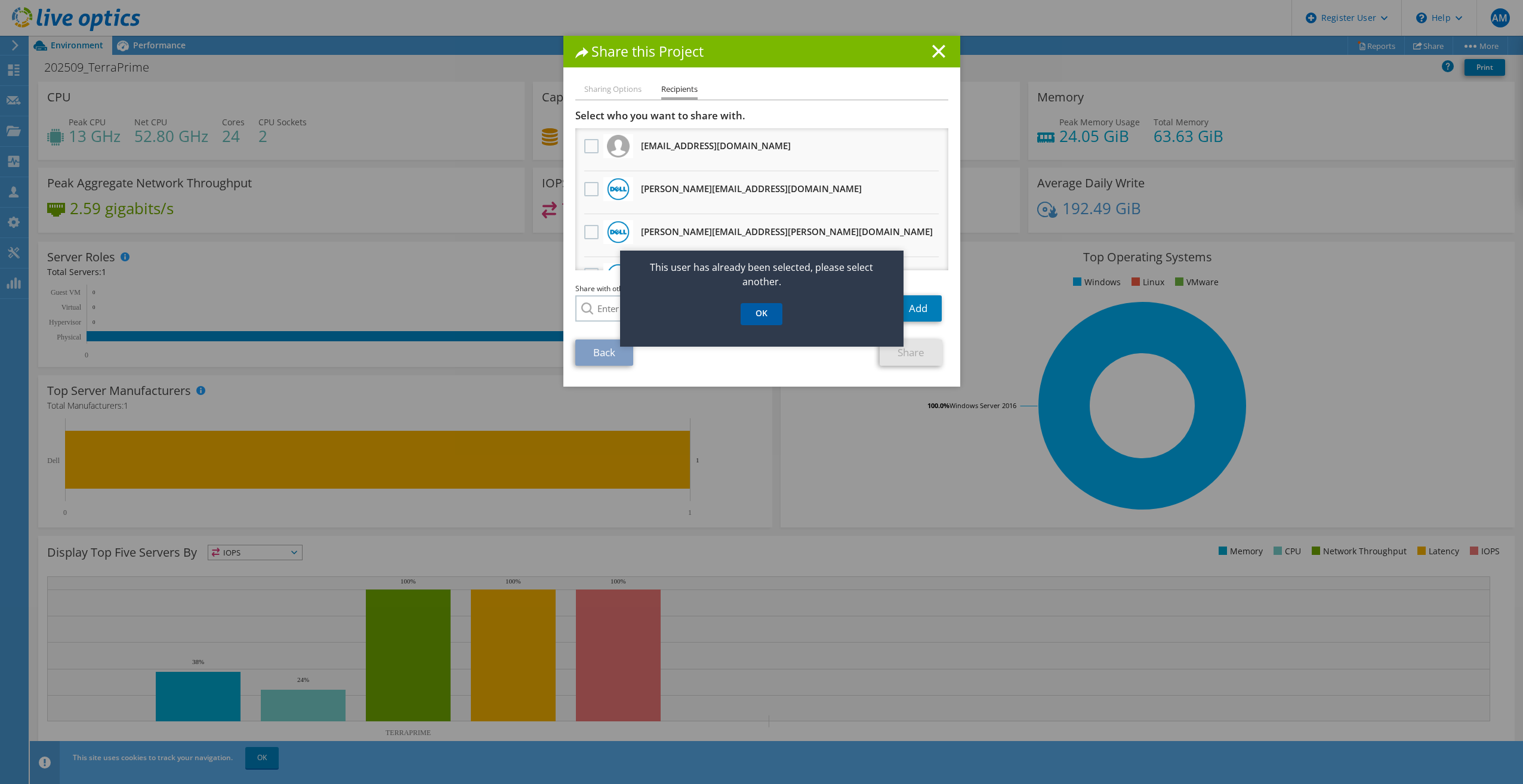
click at [762, 315] on link "OK" at bounding box center [762, 314] width 42 height 23
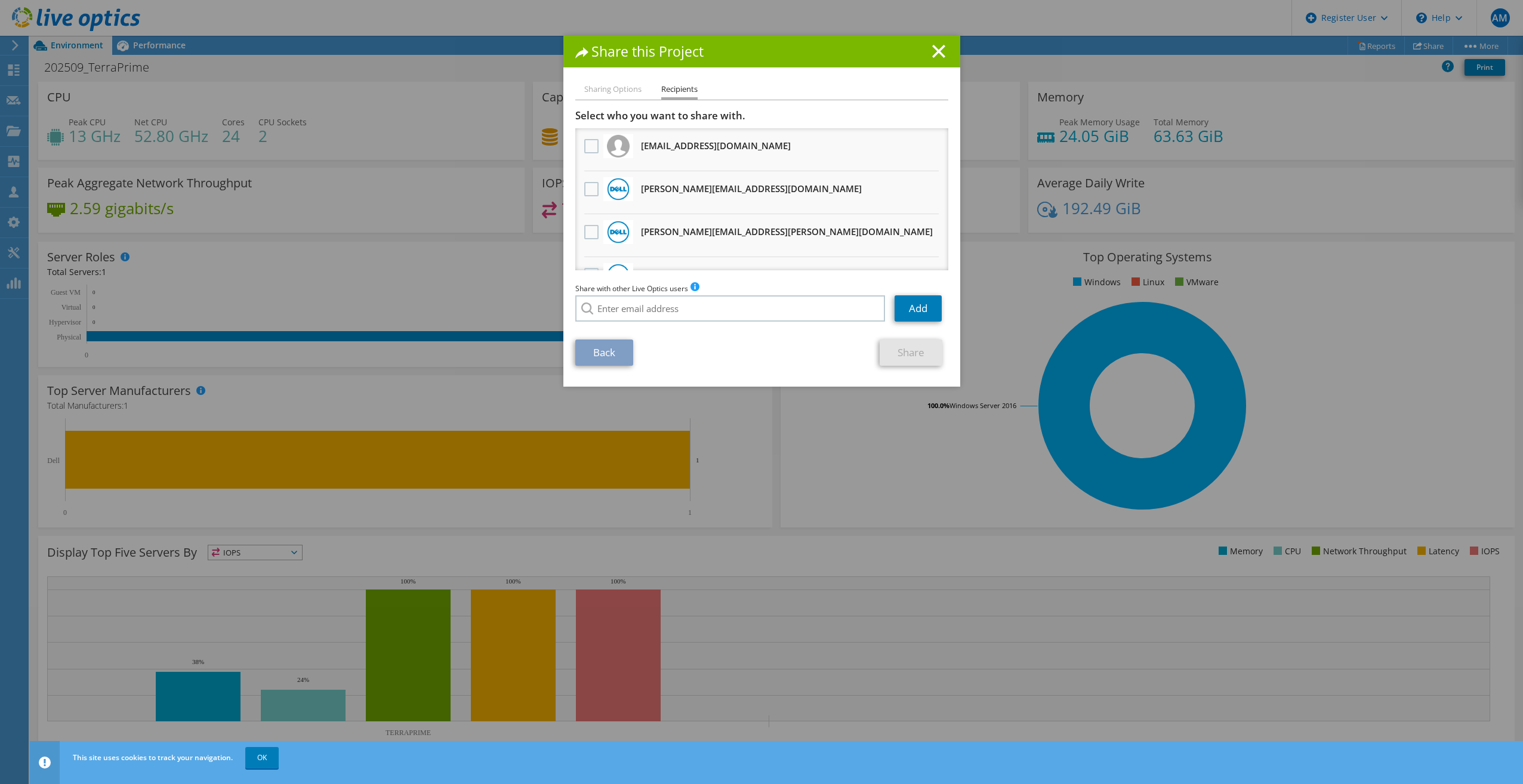
click at [945, 56] on div "Share this Project" at bounding box center [762, 52] width 397 height 32
click at [935, 52] on line at bounding box center [939, 51] width 12 height 12
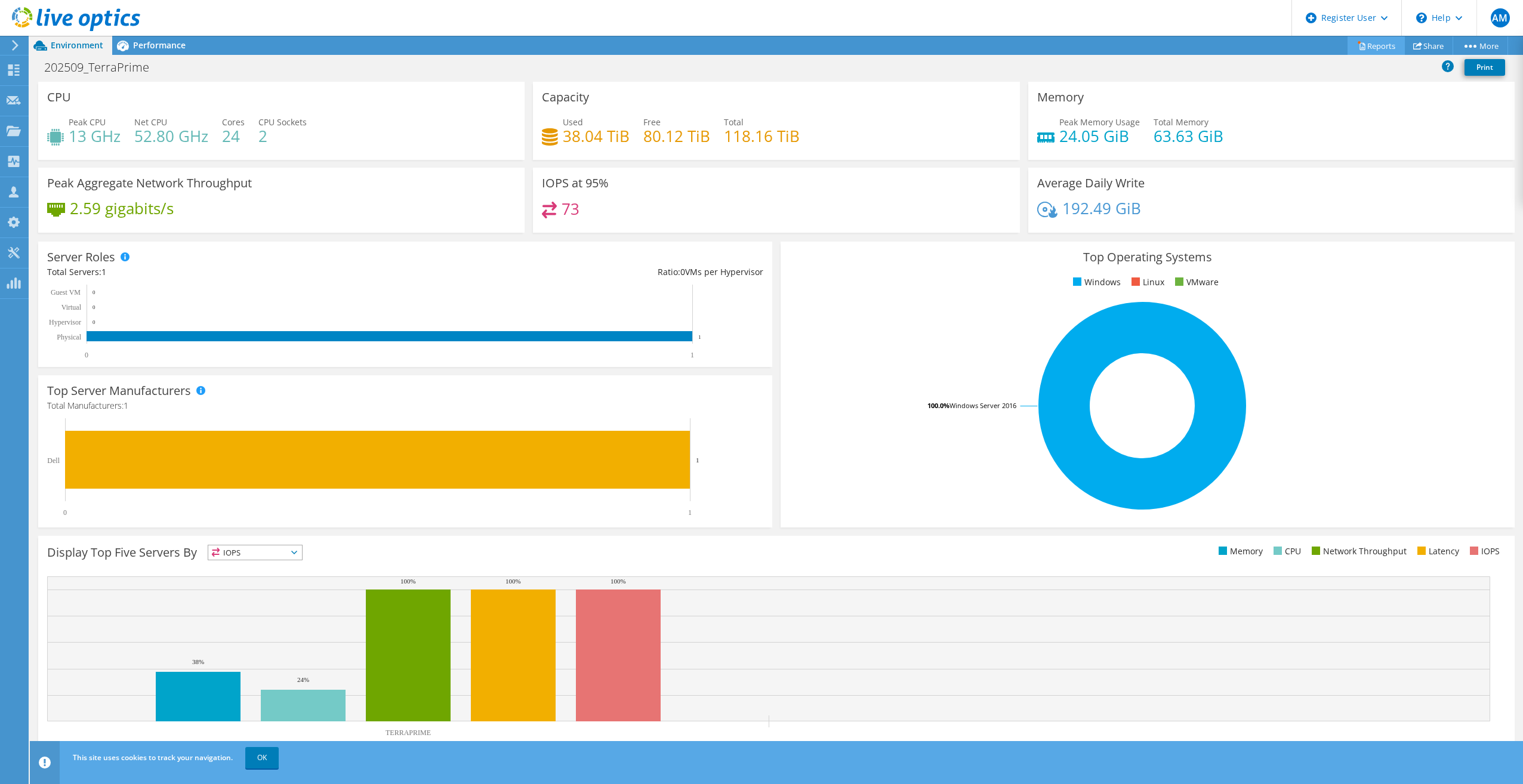
click at [1392, 41] on link "Reports" at bounding box center [1376, 46] width 57 height 19
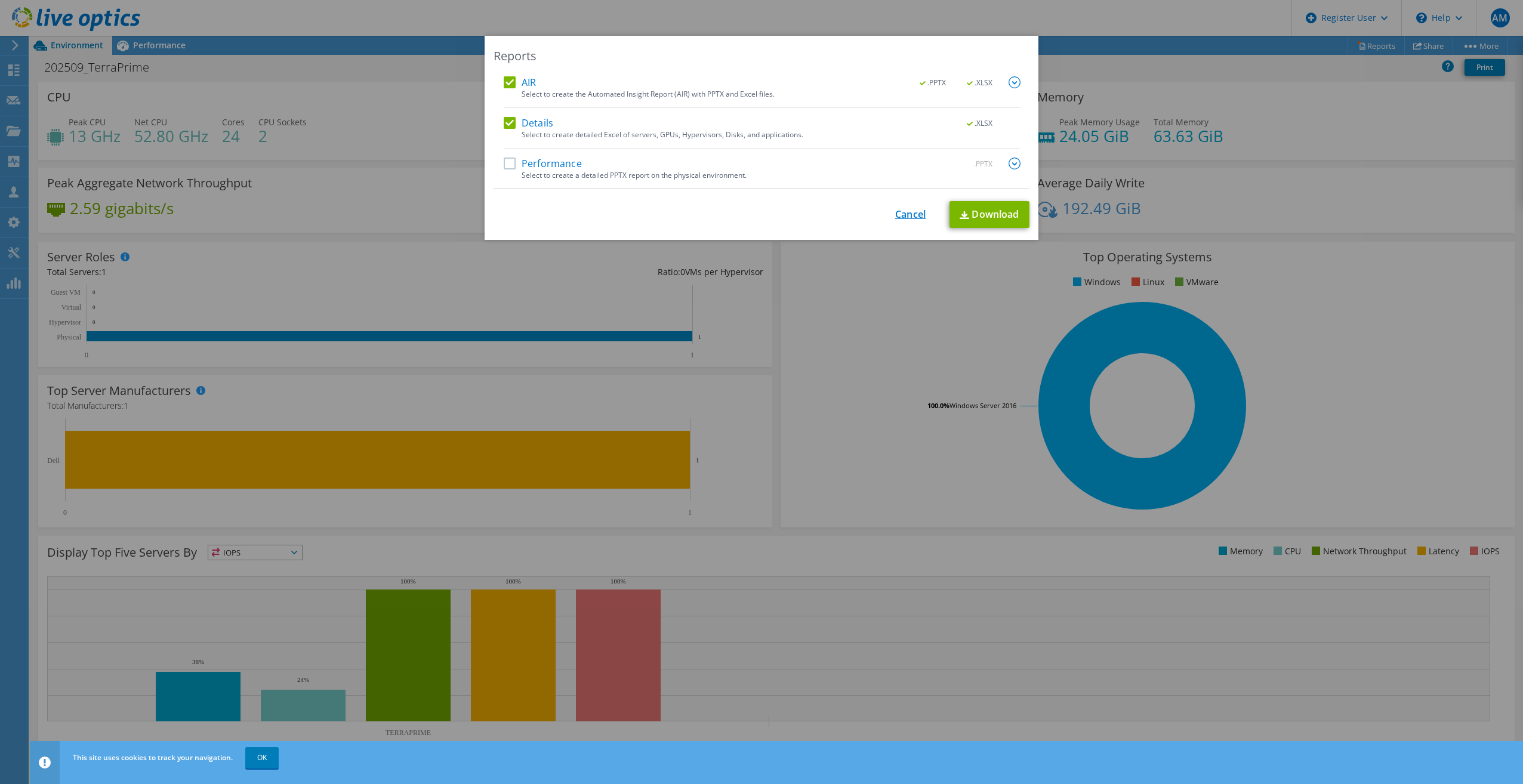
click at [898, 218] on link "Cancel" at bounding box center [911, 215] width 30 height 11
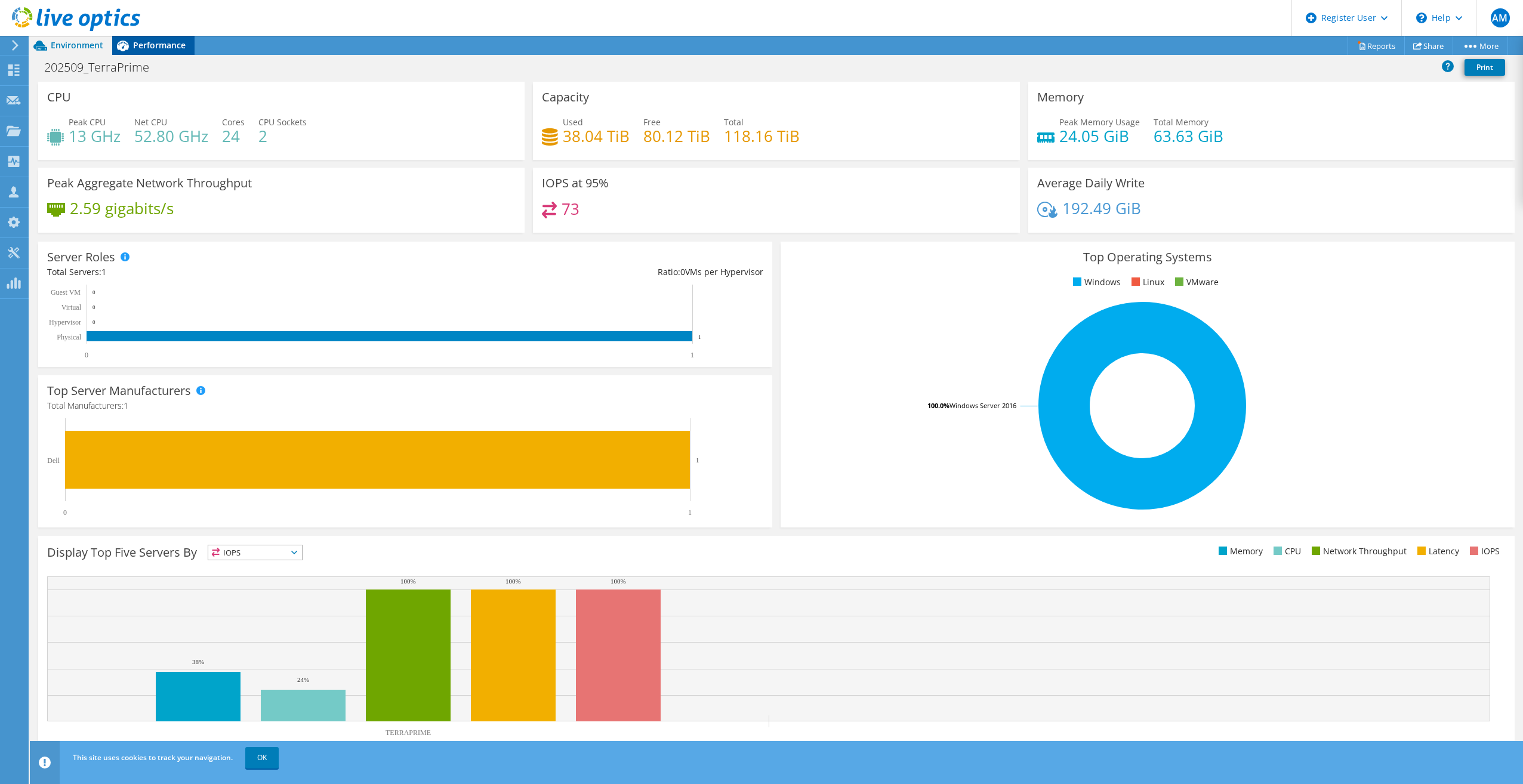
click at [168, 44] on span "Performance" at bounding box center [159, 45] width 53 height 11
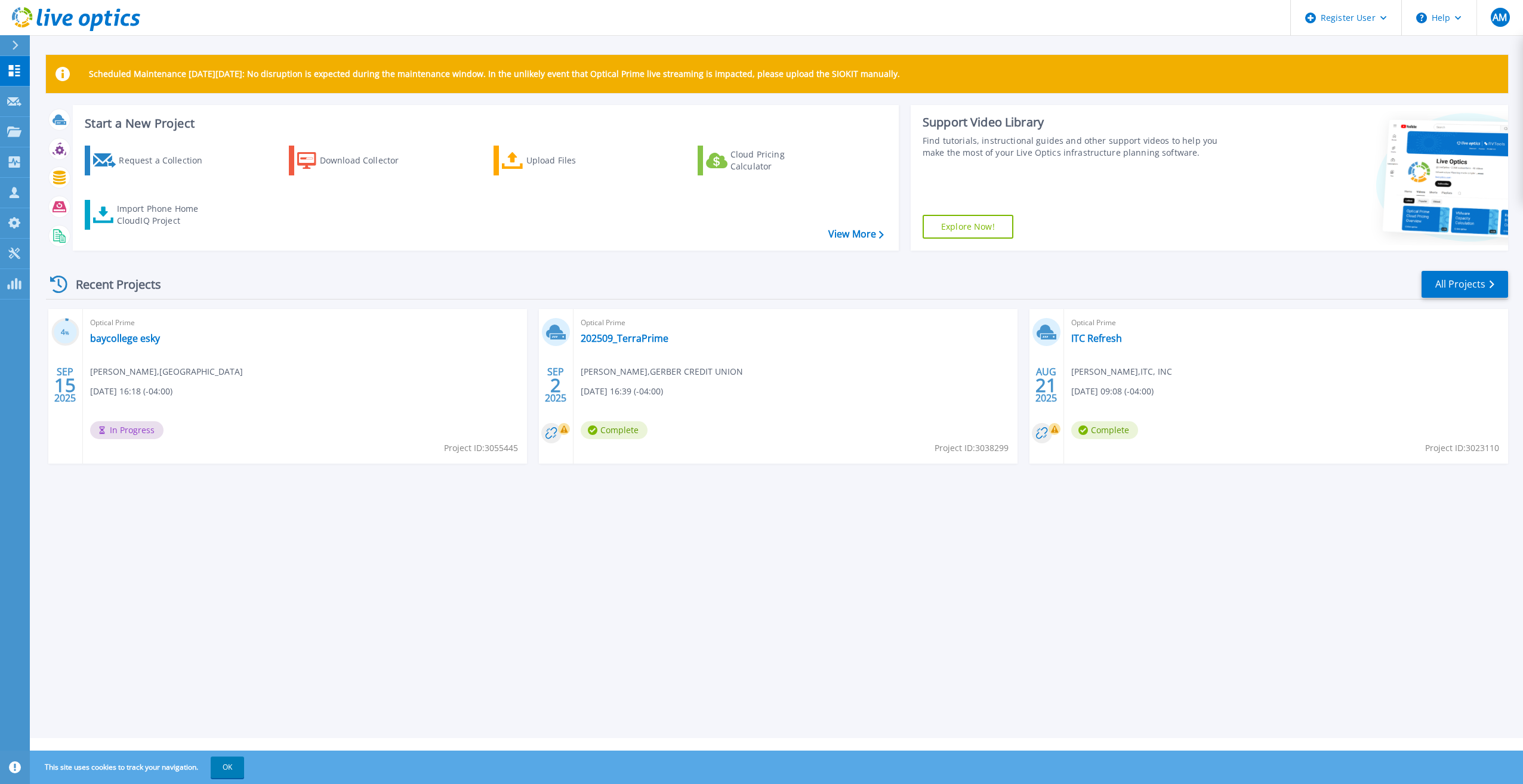
click at [994, 445] on span "Project ID: 3038299" at bounding box center [972, 448] width 74 height 13
copy span "3038299"
